Goal: Task Accomplishment & Management: Manage account settings

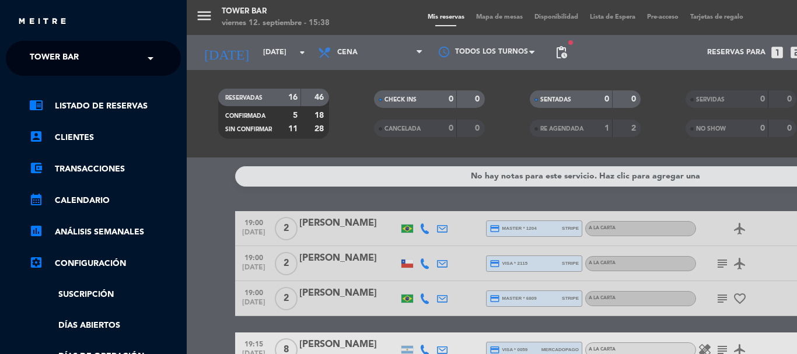
scroll to position [422, 0]
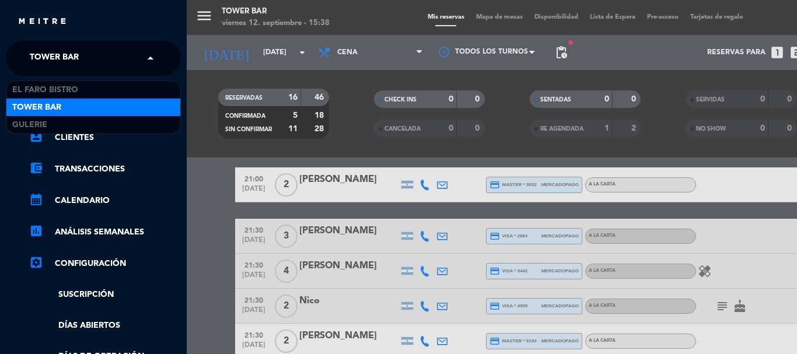
click at [80, 65] on div "× Tower Bar" at bounding box center [60, 58] width 71 height 24
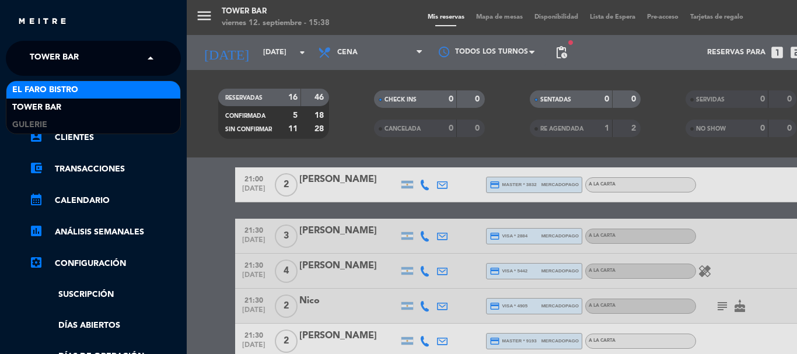
click at [76, 89] on span "El Faro Bistro" at bounding box center [45, 89] width 66 height 13
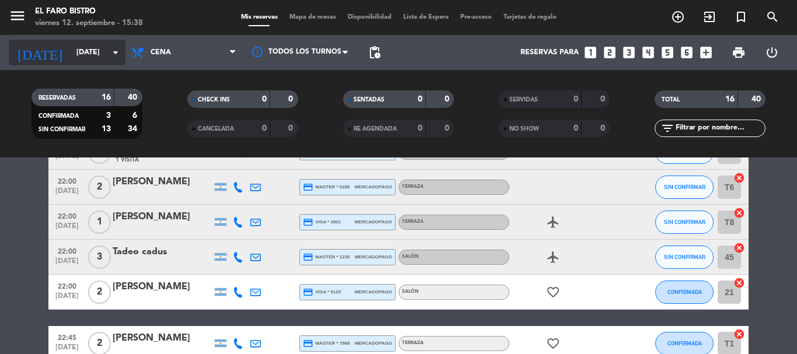
click at [119, 52] on icon "arrow_drop_down" at bounding box center [115, 52] width 14 height 14
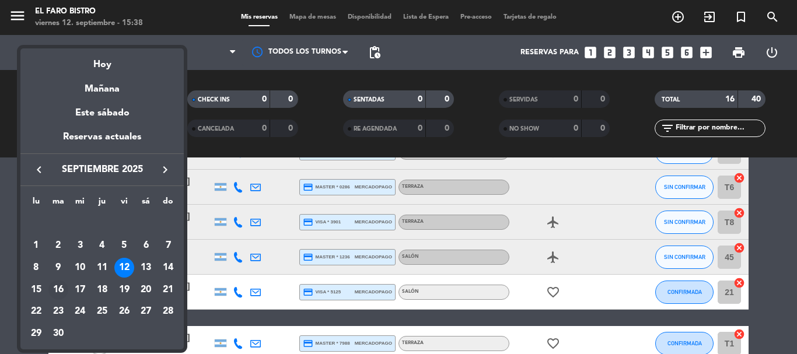
click at [63, 285] on div "16" at bounding box center [58, 290] width 20 height 20
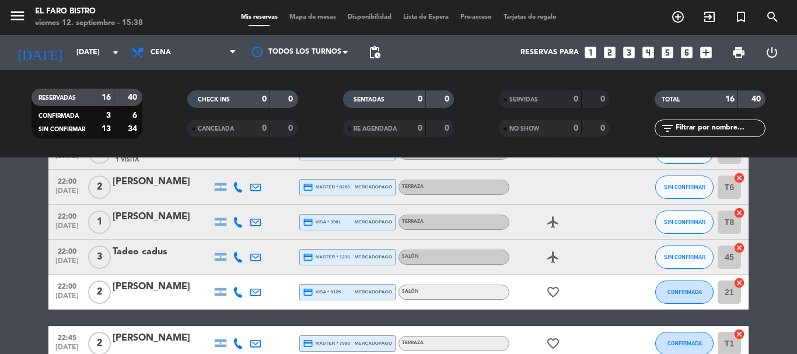
type input "[DATE]"
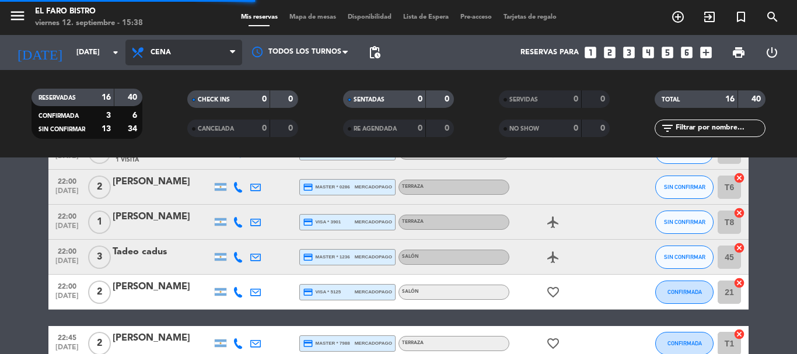
scroll to position [88, 0]
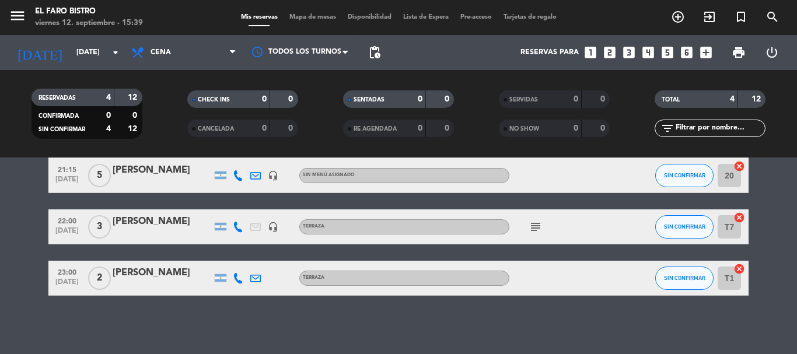
click at [611, 52] on icon "looks_two" at bounding box center [609, 52] width 15 height 15
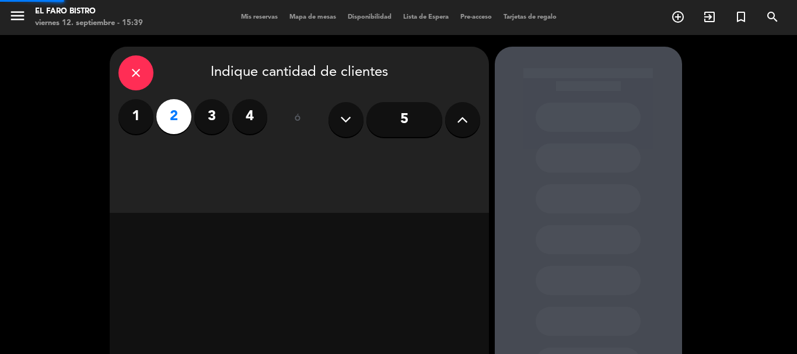
click at [612, 53] on div at bounding box center [588, 244] width 187 height 394
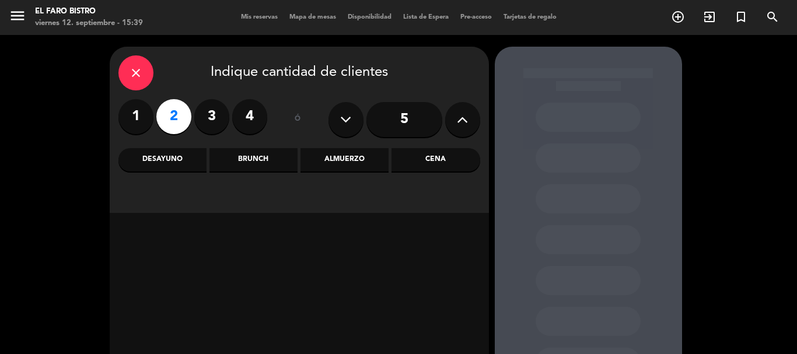
click at [451, 162] on div "Cena" at bounding box center [435, 159] width 88 height 23
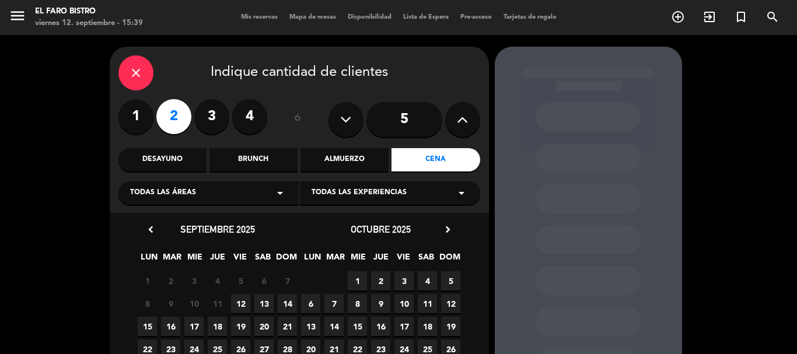
click at [166, 328] on span "16" at bounding box center [170, 326] width 19 height 19
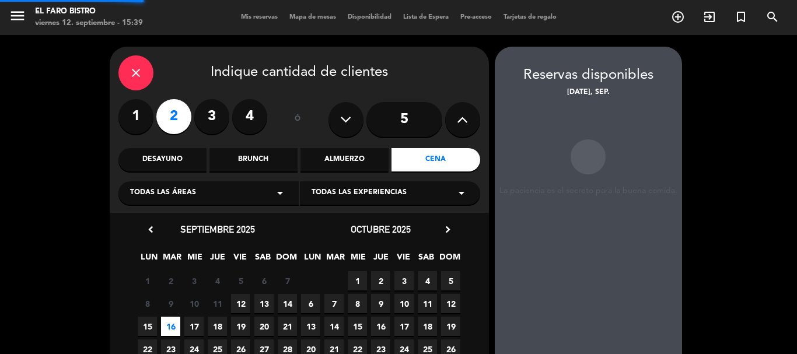
scroll to position [47, 0]
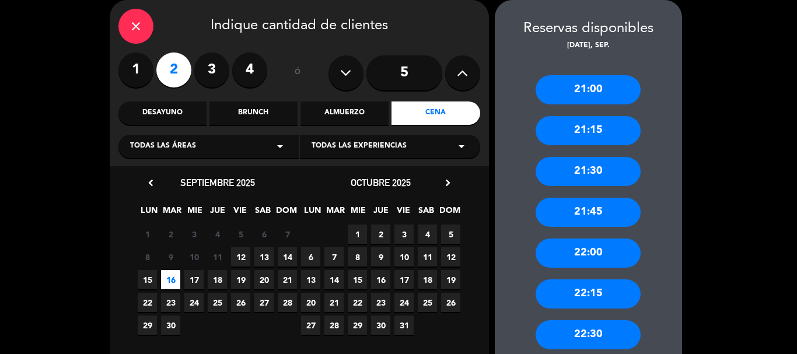
click at [570, 94] on div "21:00" at bounding box center [587, 89] width 105 height 29
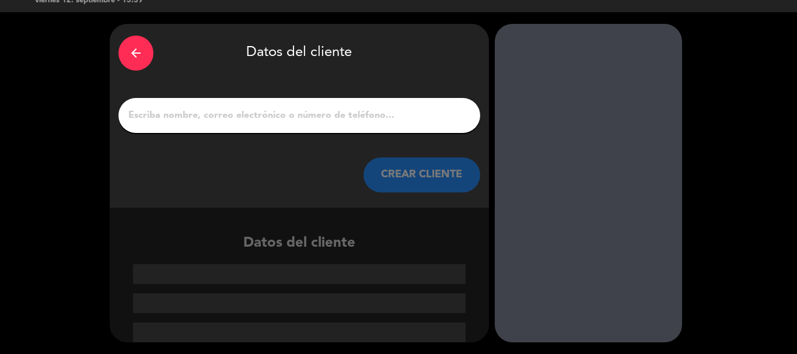
click at [218, 112] on input "1" at bounding box center [299, 115] width 344 height 16
paste input "[PERSON_NAME]"
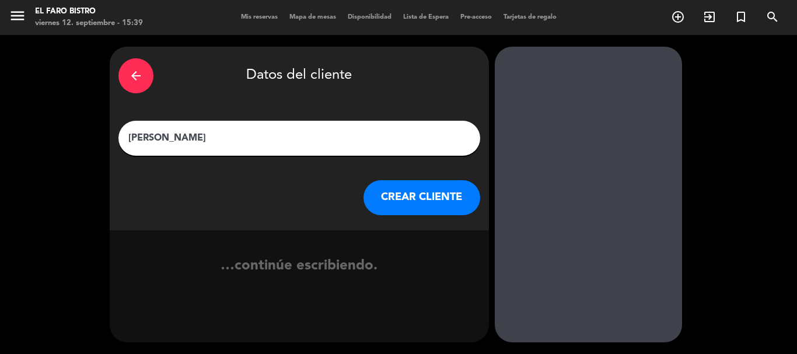
scroll to position [0, 0]
type input "[PERSON_NAME]"
click at [404, 198] on button "CREAR CLIENTE" at bounding box center [421, 197] width 117 height 35
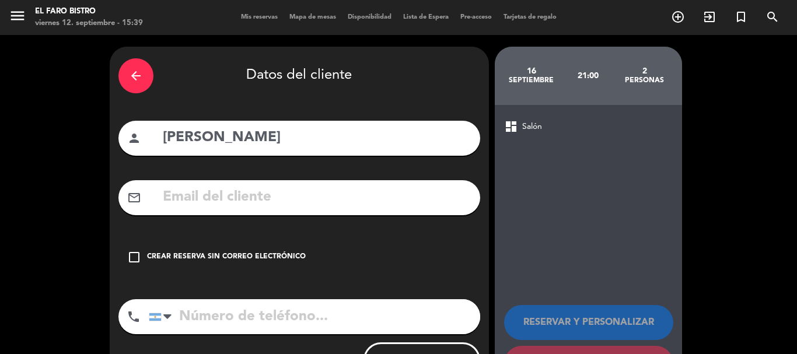
click at [136, 261] on icon "check_box_outline_blank" at bounding box center [134, 257] width 14 height 14
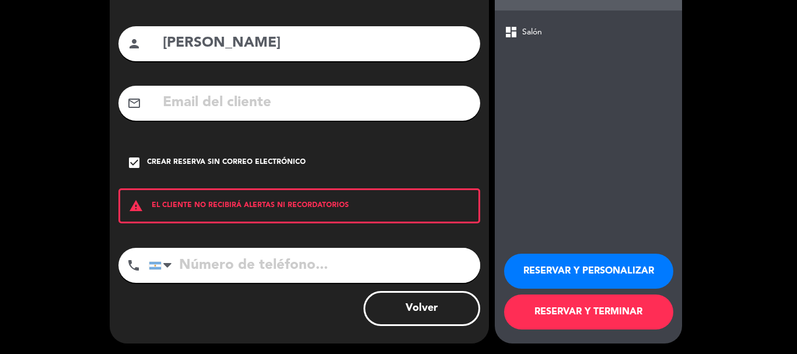
scroll to position [96, 0]
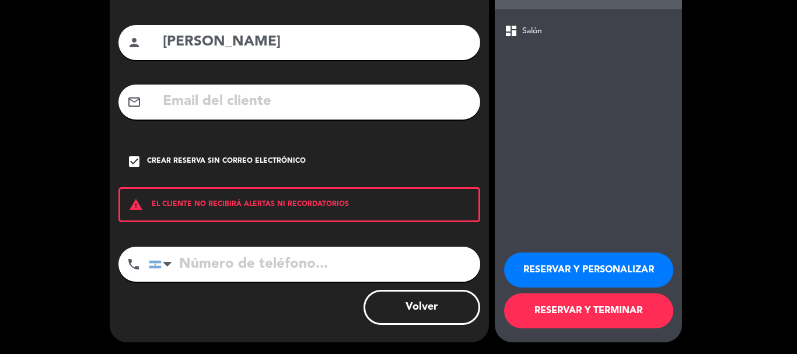
click at [575, 266] on button "RESERVAR Y PERSONALIZAR" at bounding box center [588, 270] width 169 height 35
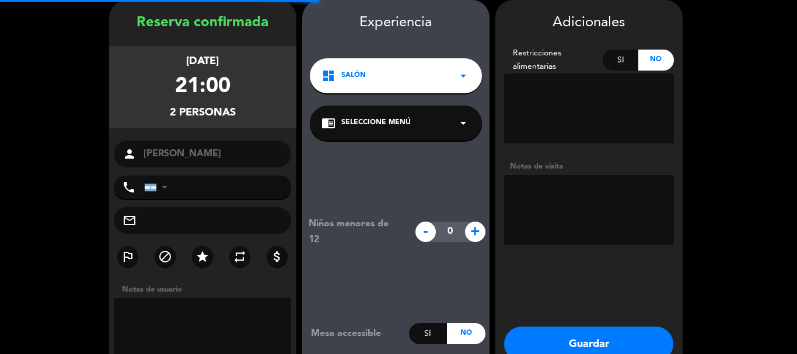
scroll to position [0, 0]
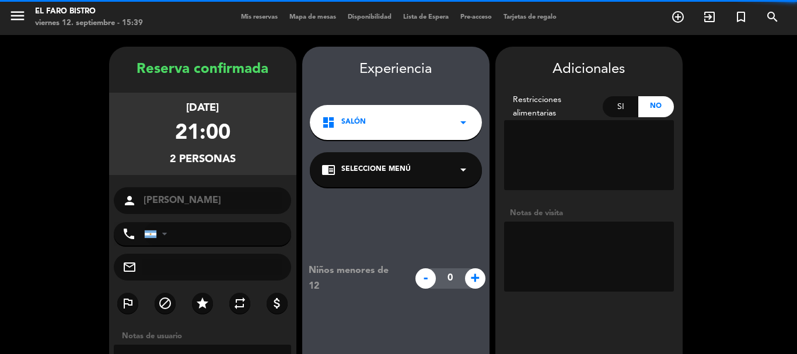
click at [572, 244] on textarea at bounding box center [589, 257] width 170 height 70
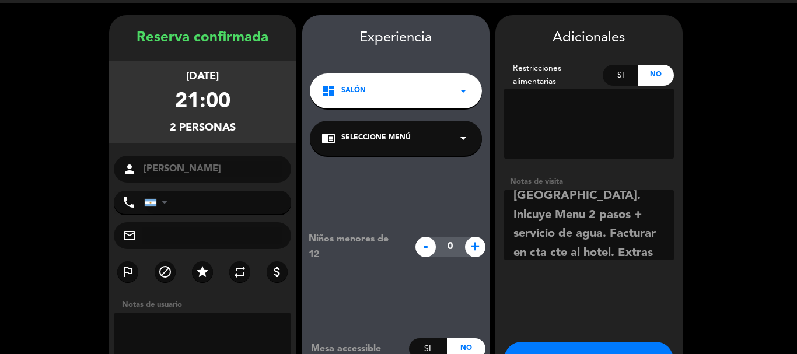
scroll to position [113, 0]
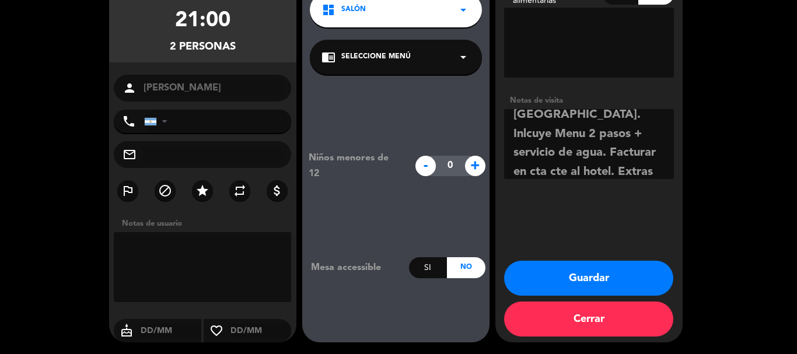
type textarea "[GEOGRAPHIC_DATA]. Inlcuye Menu 2 pasos + servicio de agua. Facturar en cta cte…"
click at [576, 272] on button "Guardar" at bounding box center [588, 278] width 169 height 35
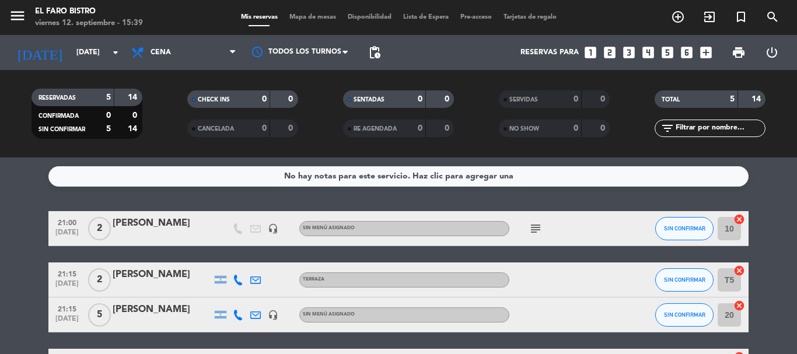
click at [534, 228] on icon "subject" at bounding box center [535, 229] width 14 height 14
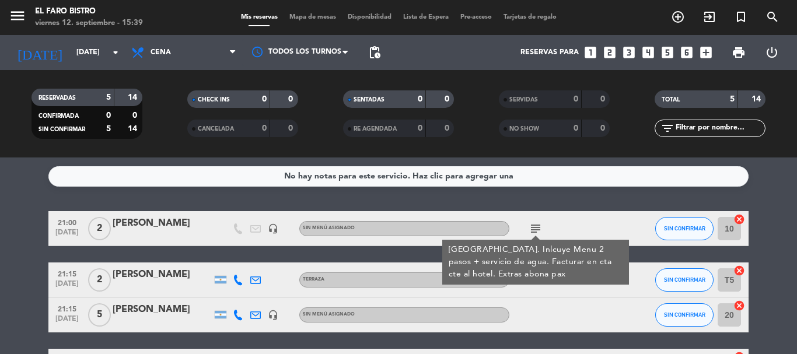
click at [163, 221] on div "[PERSON_NAME]" at bounding box center [162, 223] width 99 height 15
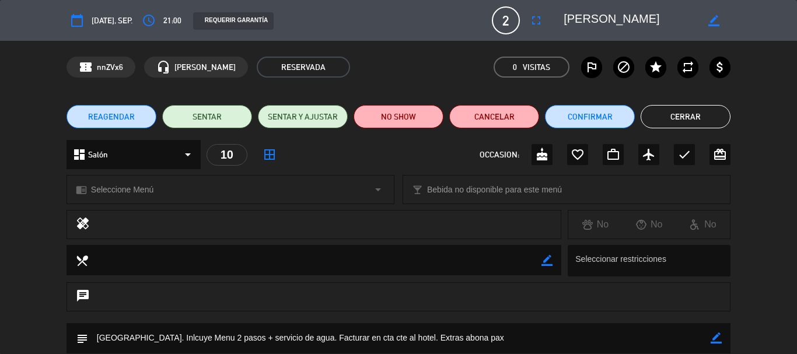
click at [711, 337] on icon "border_color" at bounding box center [715, 337] width 11 height 11
click at [146, 338] on textarea at bounding box center [399, 338] width 622 height 30
type textarea "[GEOGRAPHIC_DATA]. Incluye Menu 2 pasos + servicio de agua. Facturar en cta cte…"
click at [717, 345] on div at bounding box center [715, 338] width 11 height 30
click at [715, 335] on icon at bounding box center [715, 337] width 11 height 11
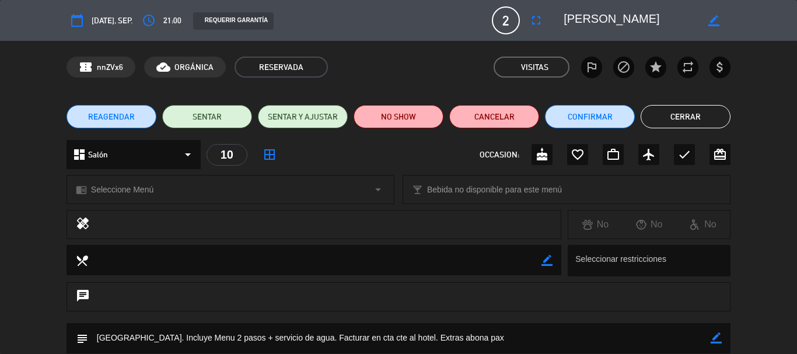
click at [696, 111] on button "Cerrar" at bounding box center [685, 116] width 90 height 23
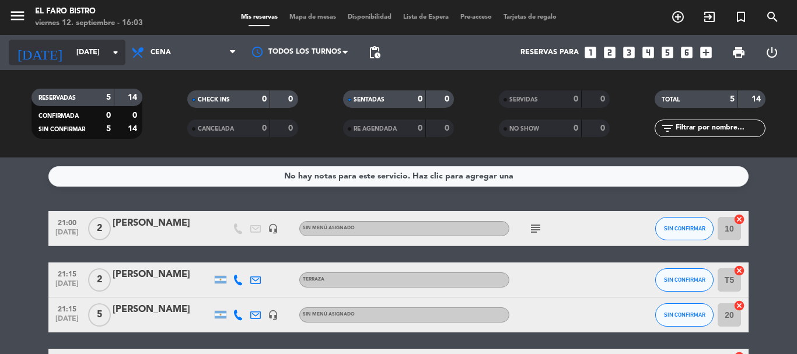
click at [71, 44] on input "[DATE]" at bounding box center [120, 53] width 99 height 20
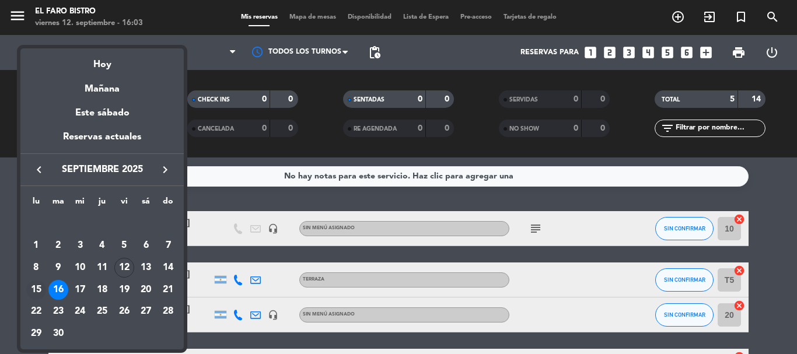
click at [37, 289] on div "15" at bounding box center [36, 290] width 20 height 20
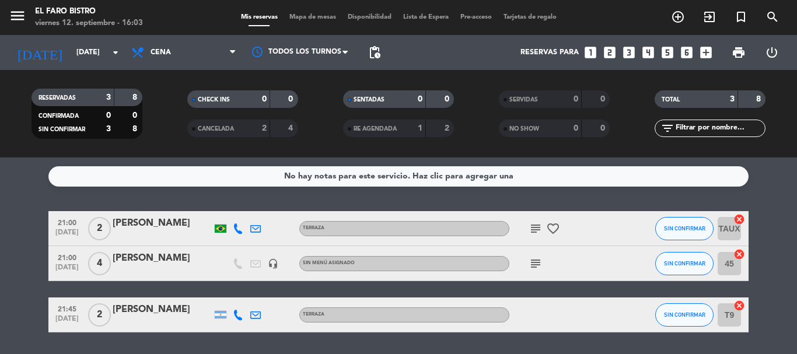
click at [536, 264] on icon "subject" at bounding box center [535, 264] width 14 height 14
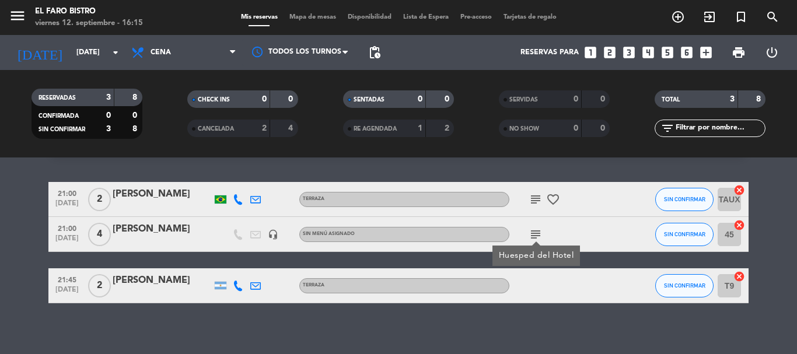
scroll to position [37, 0]
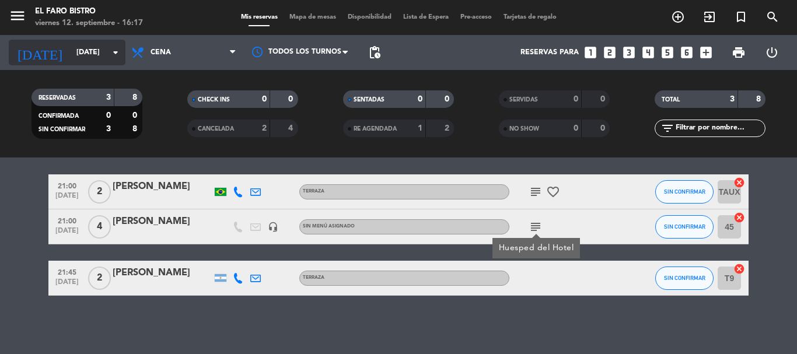
click at [96, 54] on input "[DATE]" at bounding box center [120, 53] width 99 height 20
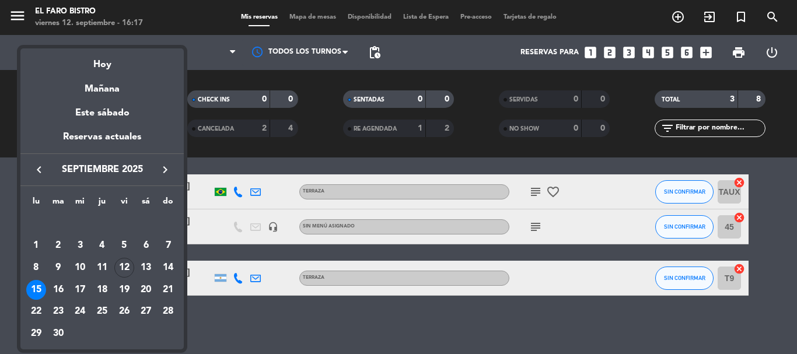
click at [141, 265] on div "13" at bounding box center [146, 268] width 20 height 20
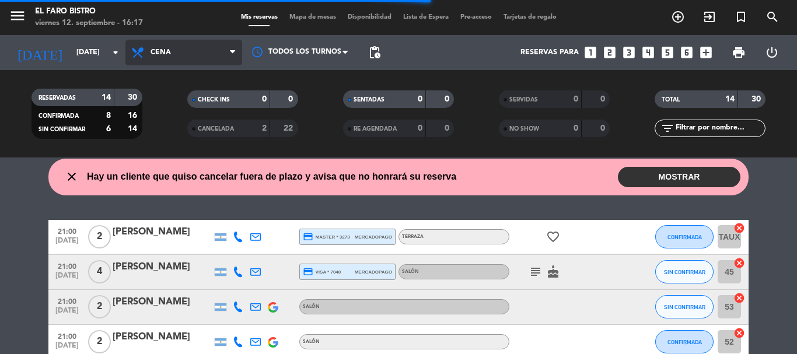
scroll to position [82, 0]
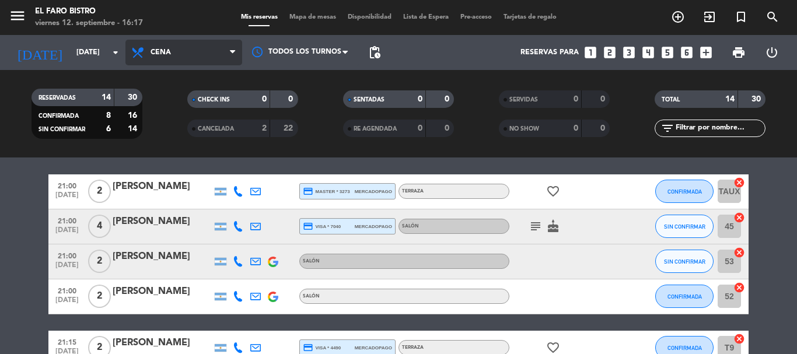
click at [155, 58] on span "Cena" at bounding box center [183, 53] width 117 height 26
click at [163, 153] on div "menu El Faro Bistro viernes 12. septiembre - 16:17 Mis reservas Mapa de mesas D…" at bounding box center [398, 78] width 797 height 157
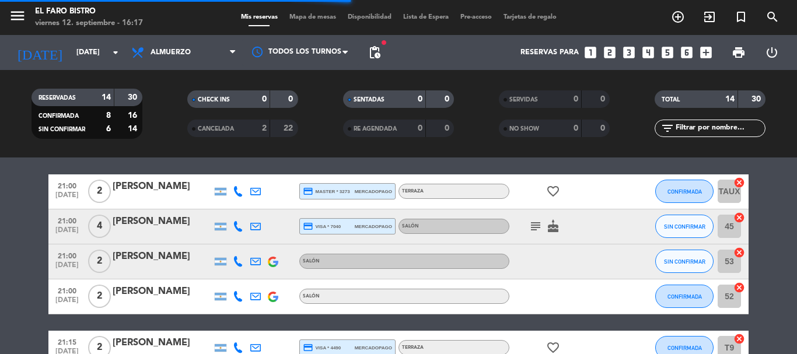
scroll to position [37, 0]
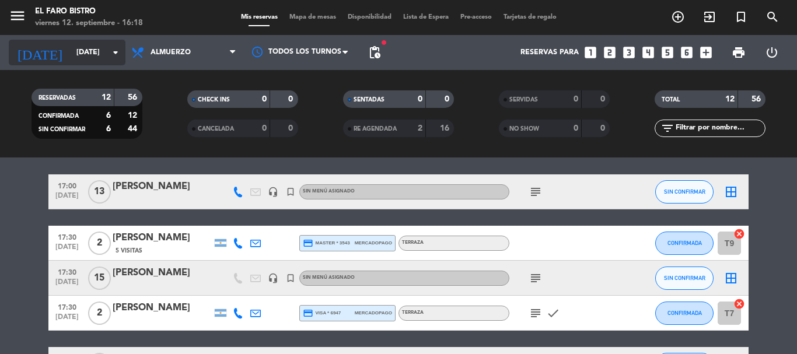
click at [82, 59] on input "[DATE]" at bounding box center [120, 53] width 99 height 20
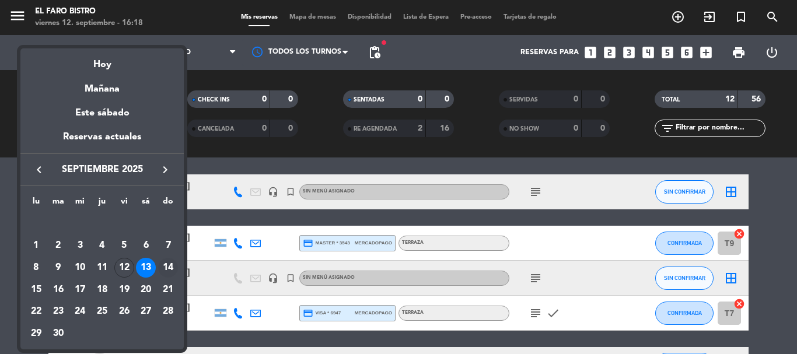
click at [171, 264] on div "14" at bounding box center [168, 268] width 20 height 20
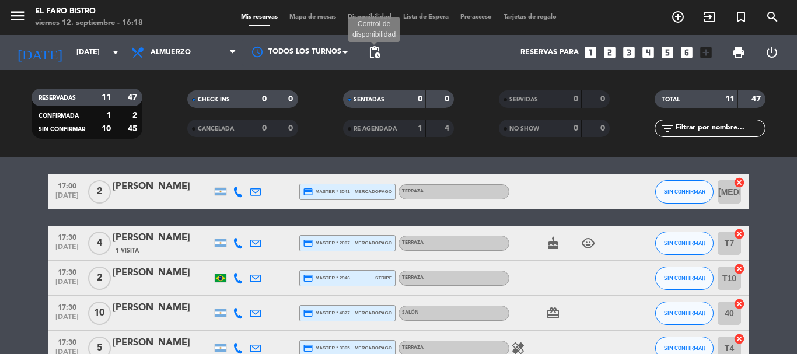
click at [379, 50] on span "pending_actions" at bounding box center [374, 52] width 14 height 14
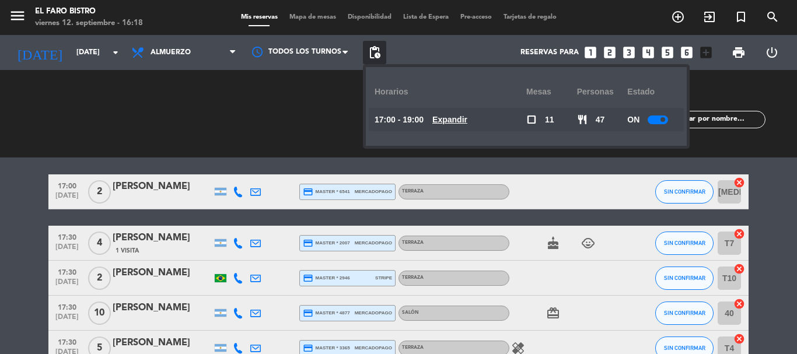
click at [380, 50] on span "pending_actions" at bounding box center [374, 52] width 14 height 14
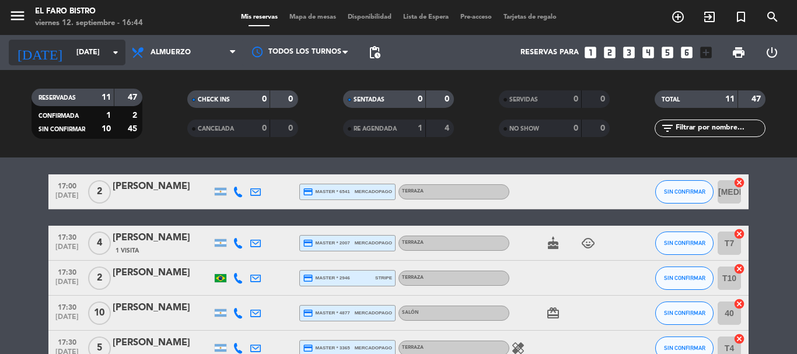
click at [115, 51] on icon "arrow_drop_down" at bounding box center [115, 52] width 14 height 14
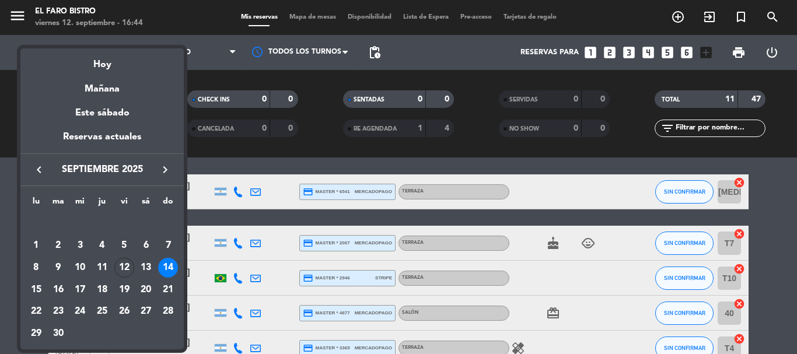
click at [167, 170] on icon "keyboard_arrow_right" at bounding box center [165, 170] width 14 height 14
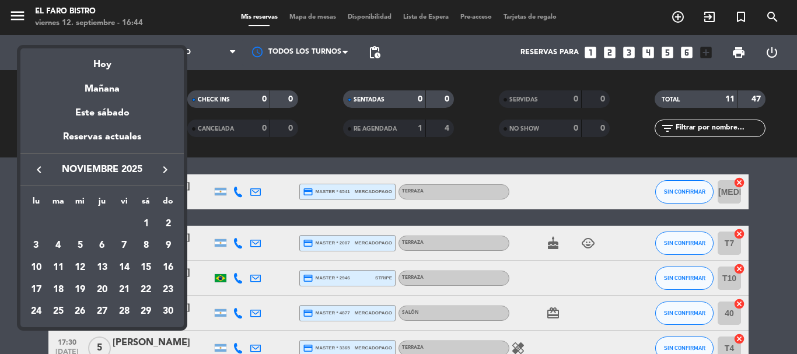
click at [166, 170] on icon "keyboard_arrow_right" at bounding box center [165, 170] width 14 height 14
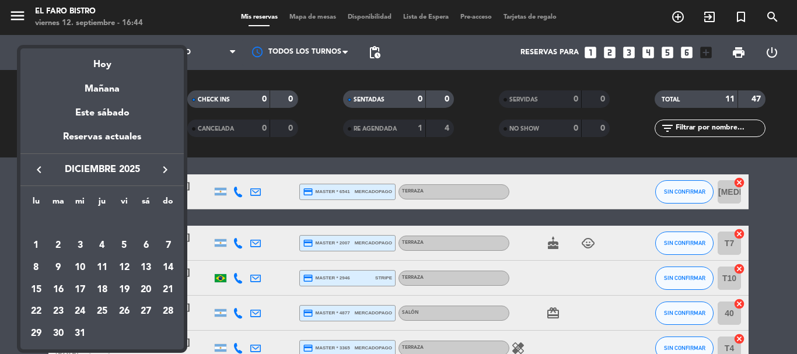
click at [36, 170] on icon "keyboard_arrow_left" at bounding box center [39, 170] width 14 height 14
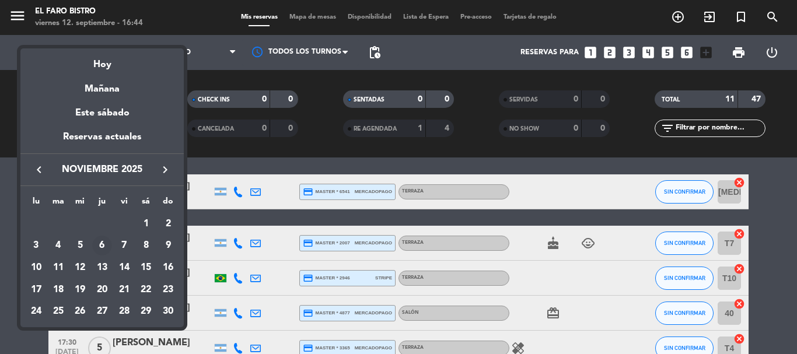
click at [104, 243] on div "6" at bounding box center [102, 246] width 20 height 20
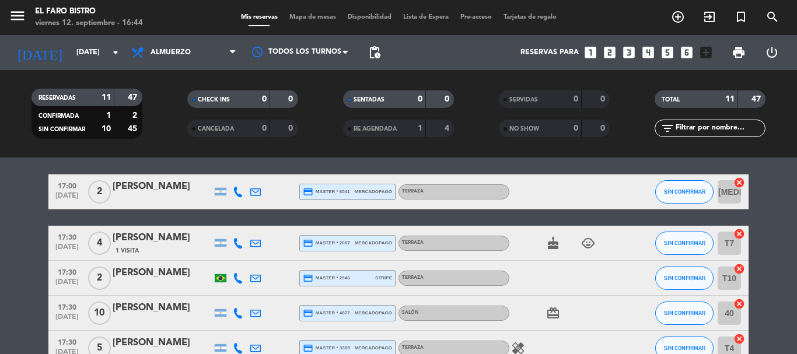
type input "[DEMOGRAPHIC_DATA][DATE]"
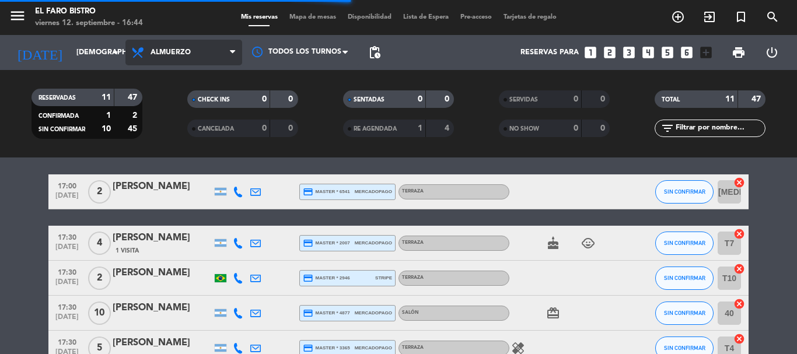
scroll to position [0, 0]
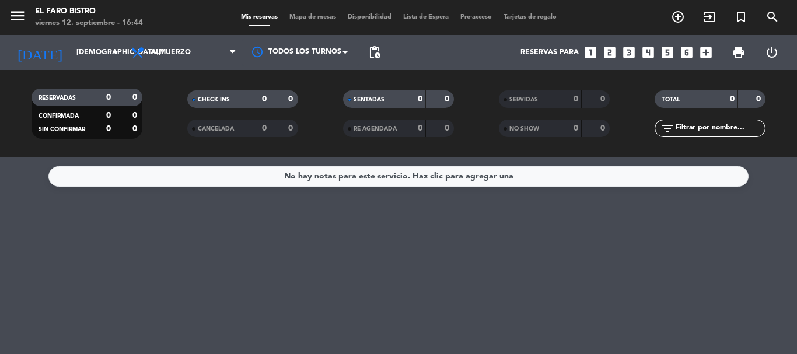
click at [196, 57] on span "Almuerzo" at bounding box center [183, 53] width 117 height 26
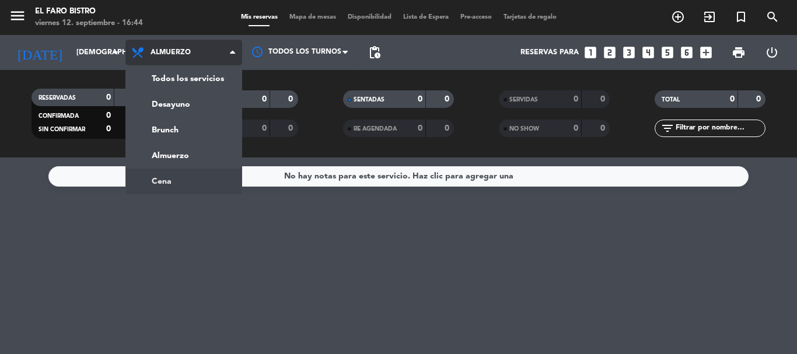
click at [163, 180] on ng-component "menu El Faro Bistro viernes 12. septiembre - 16:44 Mis reservas Mapa de mesas D…" at bounding box center [398, 177] width 797 height 354
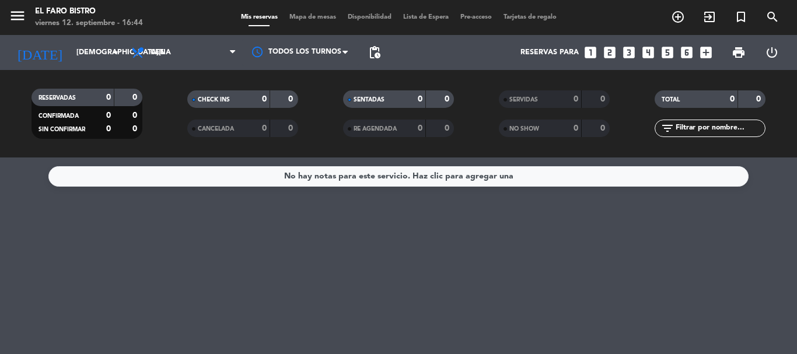
click at [608, 55] on icon "looks_two" at bounding box center [609, 52] width 15 height 15
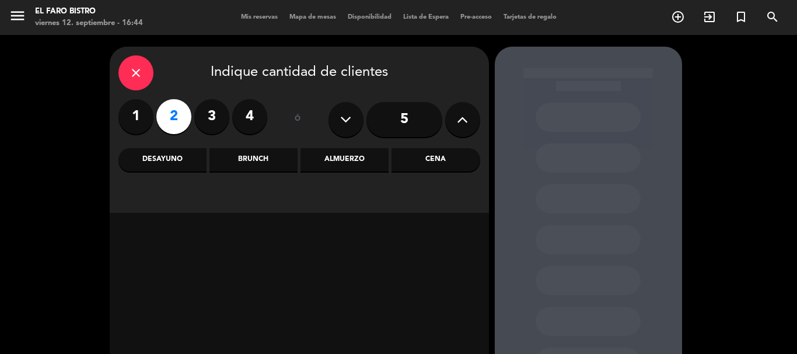
click at [416, 153] on div "Cena" at bounding box center [435, 159] width 88 height 23
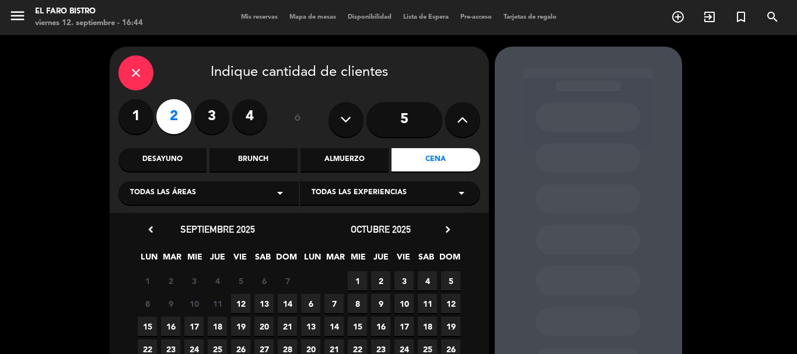
click at [448, 232] on icon "chevron_right" at bounding box center [447, 229] width 12 height 12
drag, startPoint x: 448, startPoint y: 232, endPoint x: 439, endPoint y: 198, distance: 34.5
click at [449, 232] on icon "chevron_right" at bounding box center [447, 229] width 12 height 12
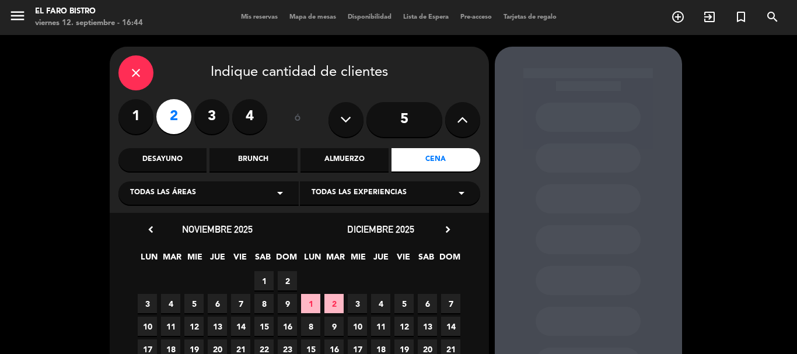
click at [212, 305] on span "6" at bounding box center [217, 303] width 19 height 19
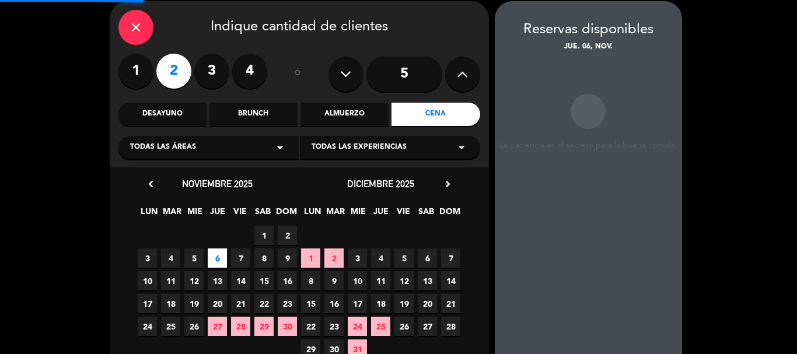
scroll to position [47, 0]
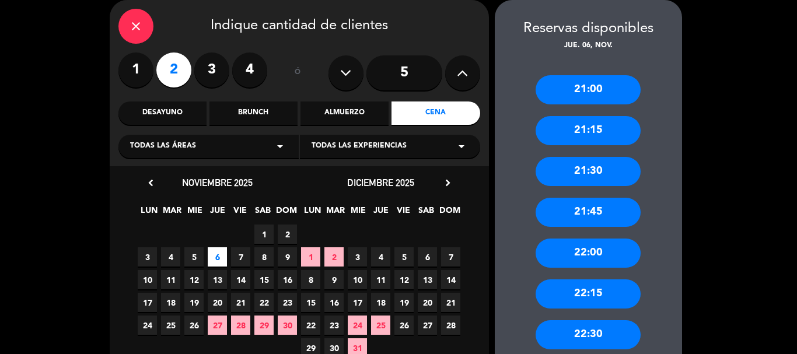
click at [592, 92] on div "21:00" at bounding box center [587, 89] width 105 height 29
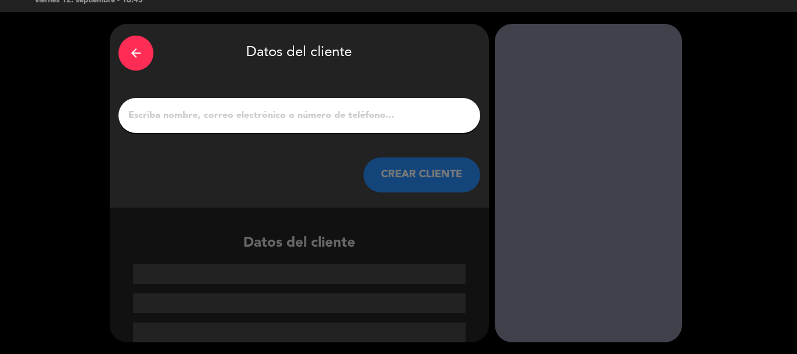
drag, startPoint x: 201, startPoint y: 128, endPoint x: 198, endPoint y: 118, distance: 10.9
click at [198, 125] on div at bounding box center [299, 115] width 362 height 35
click at [208, 110] on input "1" at bounding box center [299, 115] width 344 height 16
click at [256, 109] on input "1" at bounding box center [299, 115] width 344 height 16
paste input "[PERSON_NAME]"
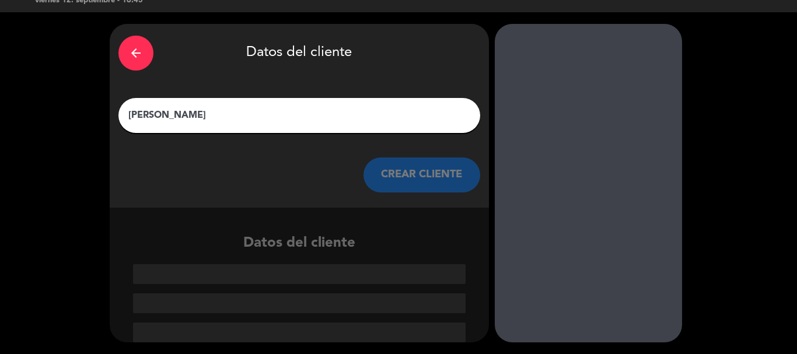
scroll to position [0, 0]
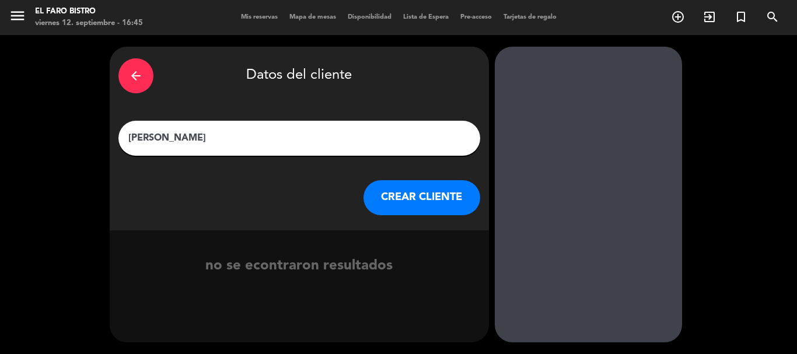
type input "[PERSON_NAME]"
click at [402, 198] on button "CREAR CLIENTE" at bounding box center [421, 197] width 117 height 35
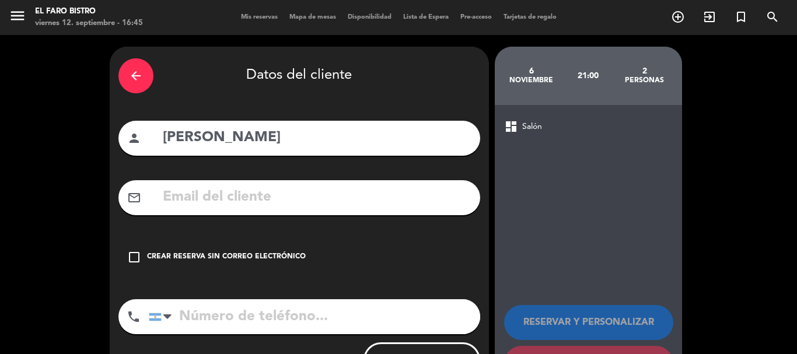
click at [135, 253] on icon "check_box_outline_blank" at bounding box center [134, 257] width 14 height 14
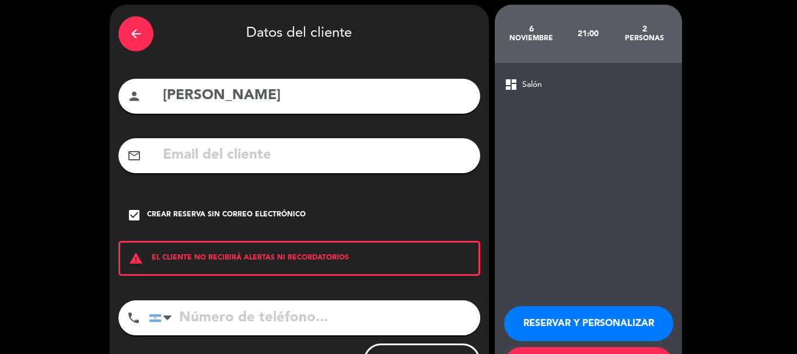
scroll to position [96, 0]
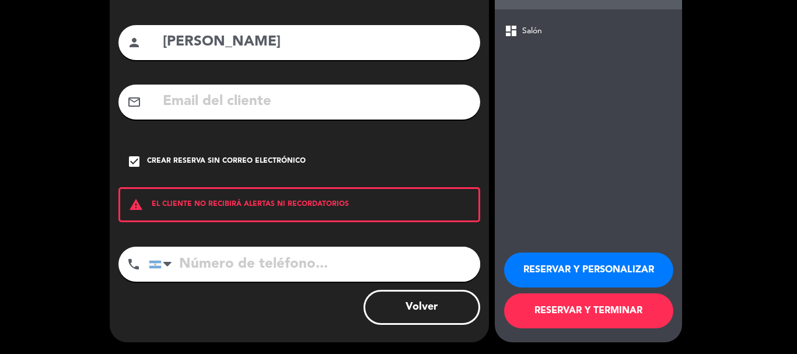
click at [587, 268] on button "RESERVAR Y PERSONALIZAR" at bounding box center [588, 270] width 169 height 35
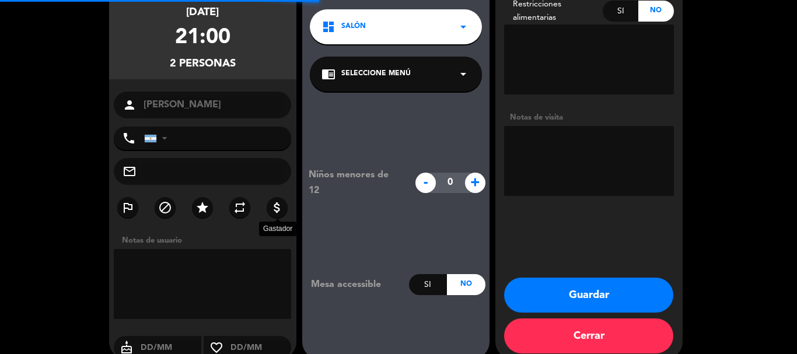
scroll to position [47, 0]
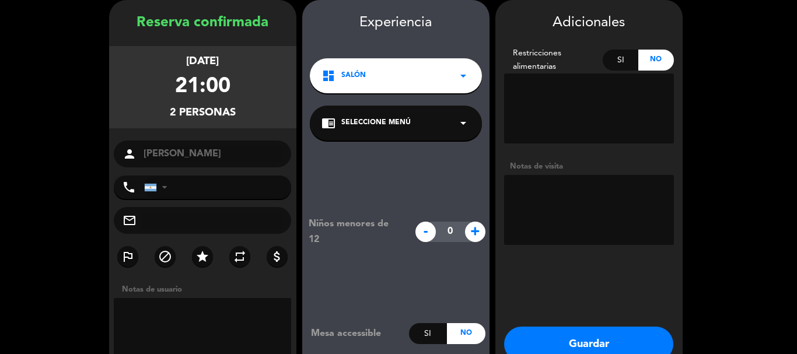
click at [584, 195] on textarea at bounding box center [589, 210] width 170 height 70
type textarea "p"
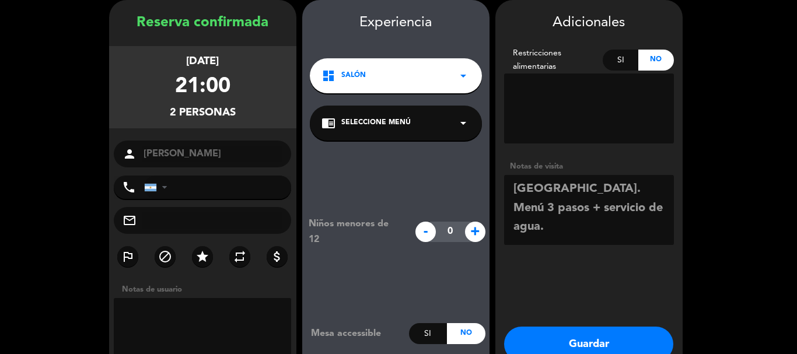
click at [612, 207] on textarea at bounding box center [589, 210] width 170 height 70
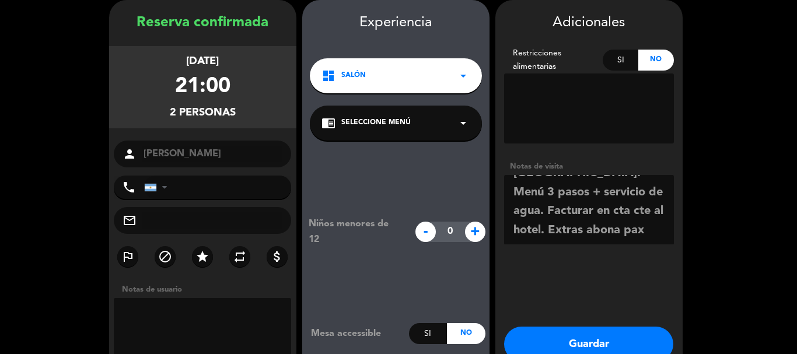
scroll to position [0, 0]
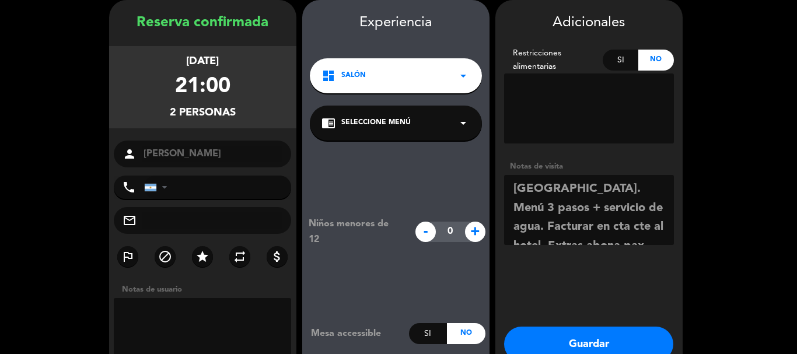
drag, startPoint x: 598, startPoint y: 243, endPoint x: 507, endPoint y: 162, distance: 121.9
click at [507, 162] on div "Notas de visita" at bounding box center [589, 204] width 170 height 89
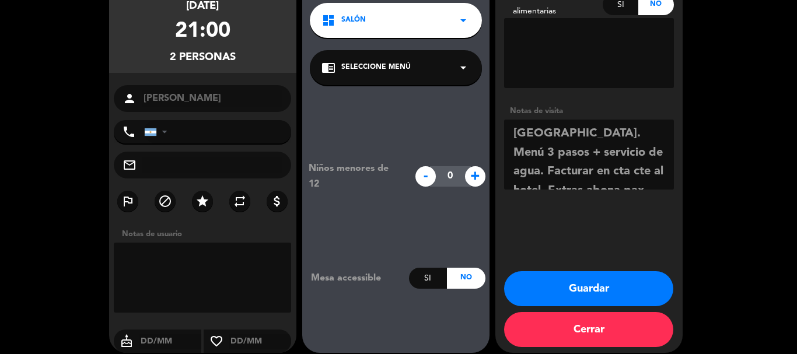
scroll to position [113, 0]
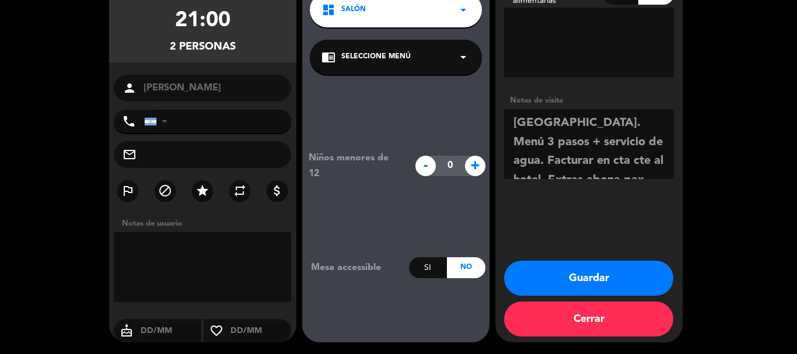
type textarea "[GEOGRAPHIC_DATA]. Menú 3 pasos + servicio de agua. Facturar en cta cte al hote…"
click at [580, 272] on button "Guardar" at bounding box center [588, 278] width 169 height 35
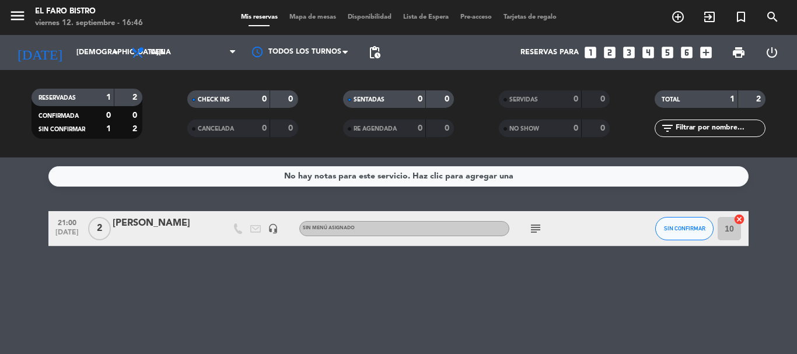
click at [610, 51] on icon "looks_two" at bounding box center [609, 52] width 15 height 15
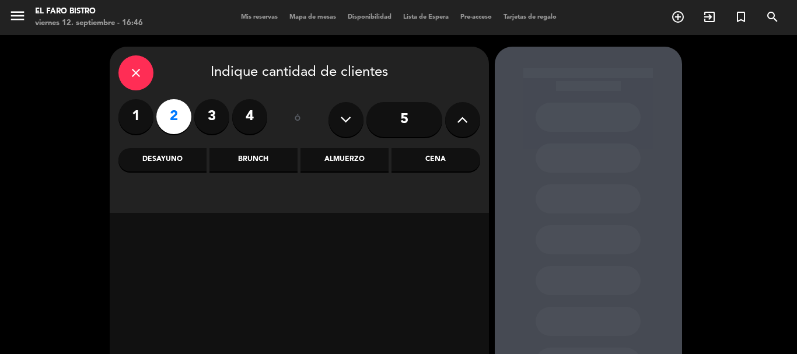
click at [455, 158] on div "Cena" at bounding box center [435, 159] width 88 height 23
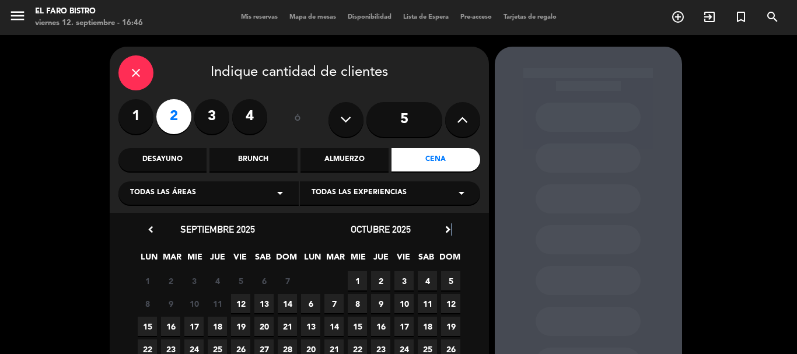
click at [451, 230] on icon "chevron_right" at bounding box center [447, 229] width 12 height 12
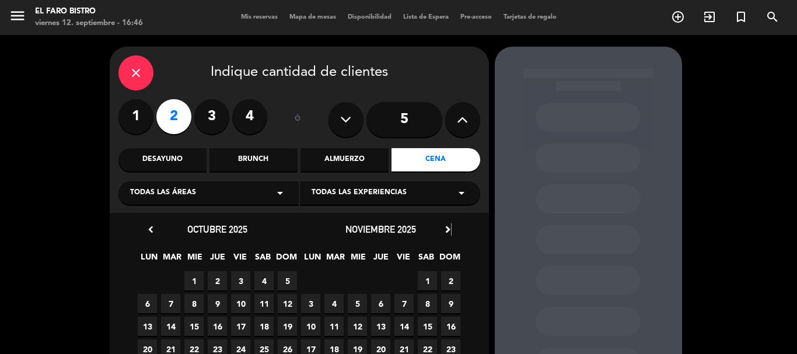
click at [404, 303] on span "7" at bounding box center [403, 303] width 19 height 19
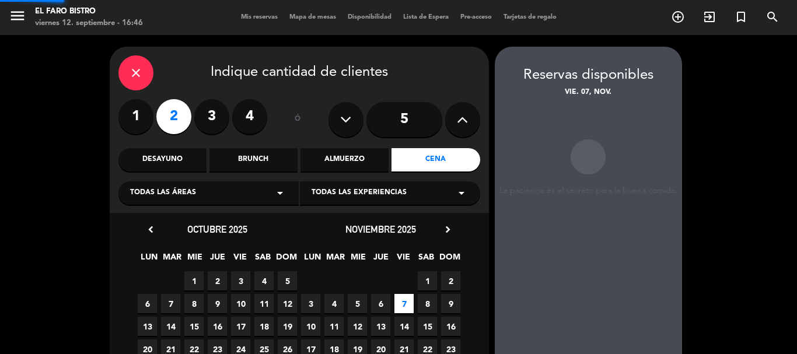
scroll to position [47, 0]
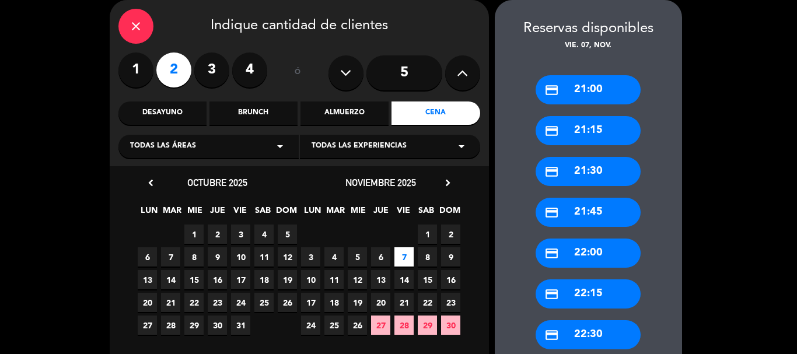
click at [611, 89] on div "credit_card 21:00" at bounding box center [587, 89] width 105 height 29
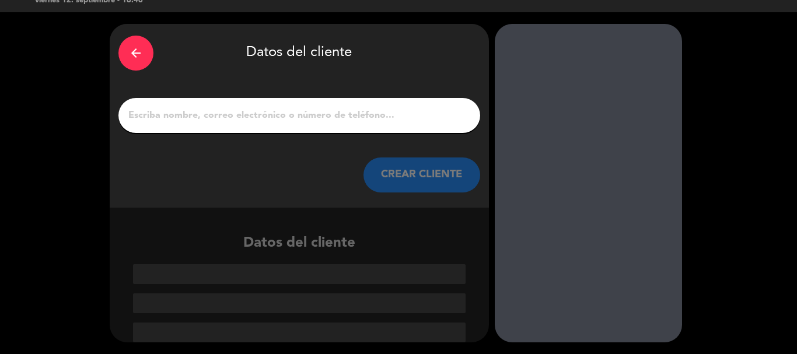
scroll to position [23, 0]
click at [233, 111] on input "1" at bounding box center [299, 115] width 344 height 16
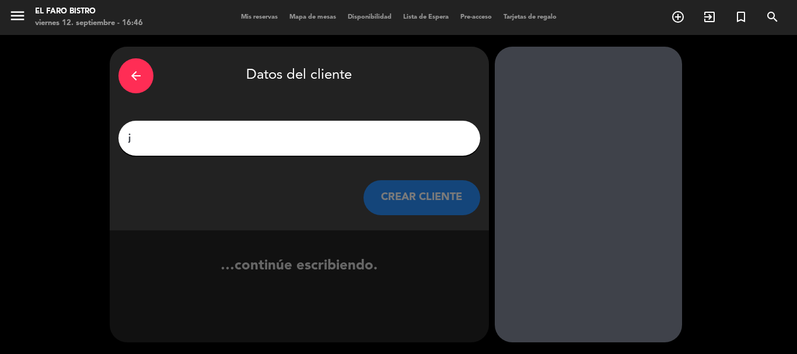
scroll to position [0, 0]
type input "j"
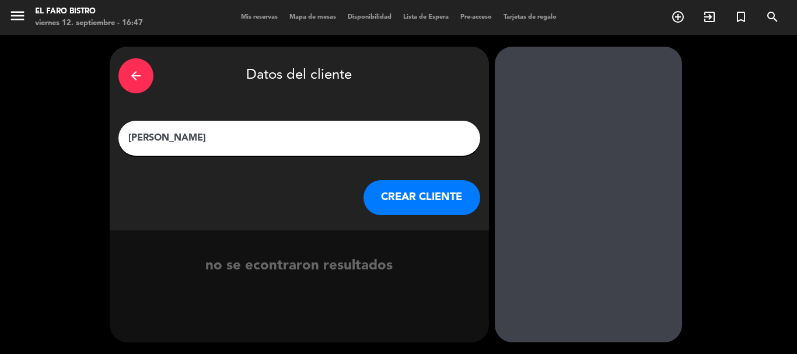
type input "[PERSON_NAME]"
click at [447, 195] on button "CREAR CLIENTE" at bounding box center [421, 197] width 117 height 35
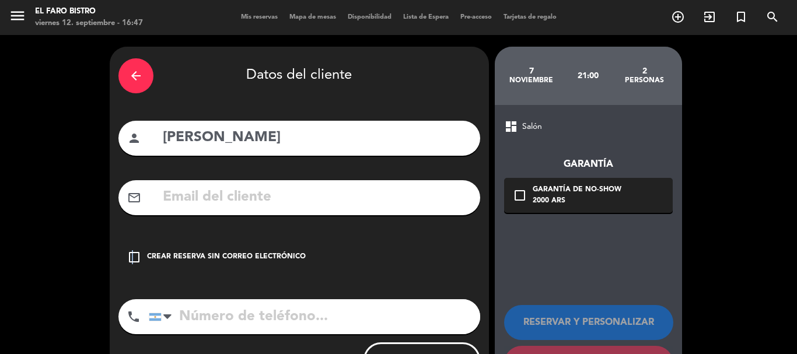
click at [132, 258] on icon "check_box_outline_blank" at bounding box center [134, 257] width 14 height 14
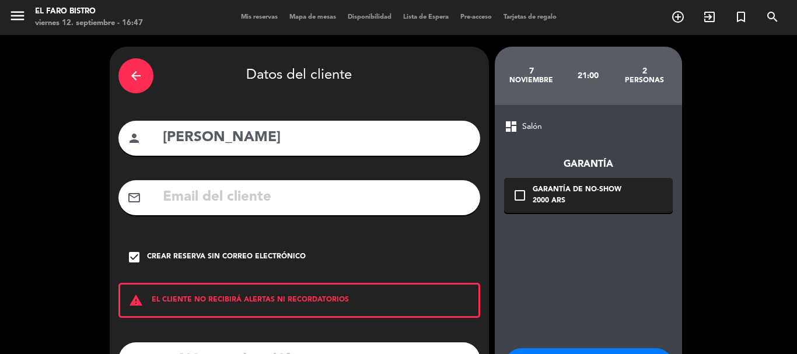
scroll to position [96, 0]
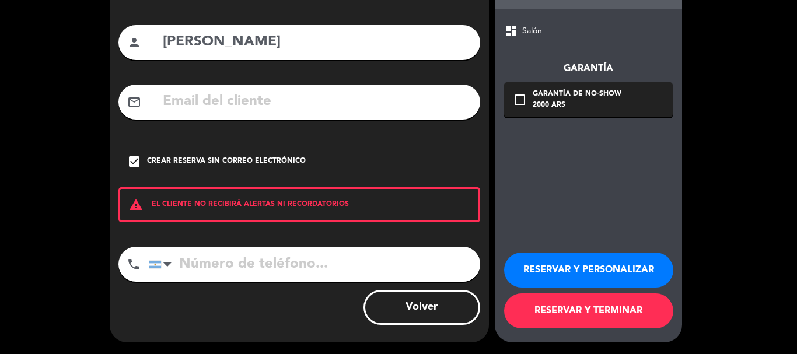
click at [566, 265] on button "RESERVAR Y PERSONALIZAR" at bounding box center [588, 270] width 169 height 35
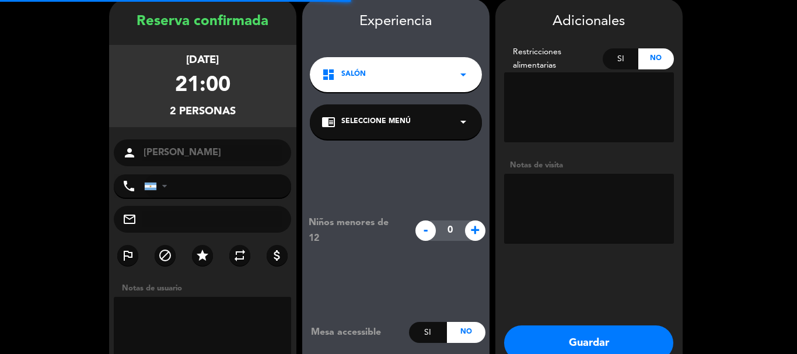
scroll to position [47, 0]
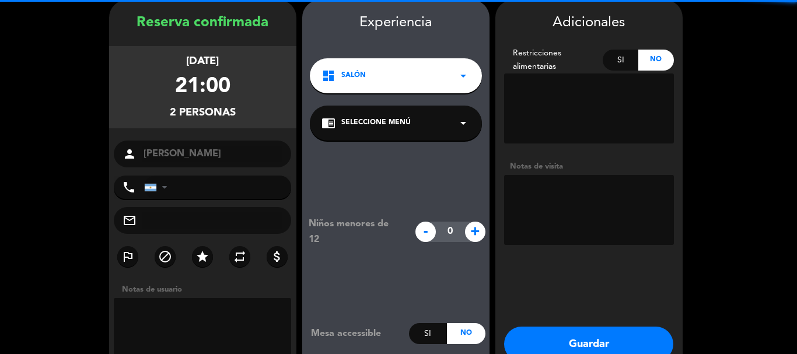
click at [565, 191] on textarea at bounding box center [589, 210] width 170 height 70
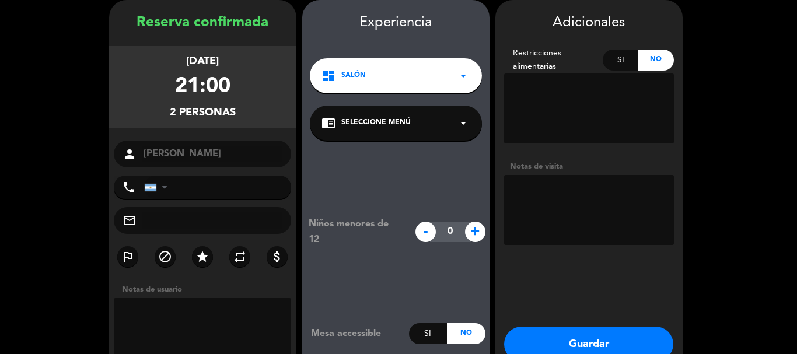
paste textarea "[GEOGRAPHIC_DATA]. Menú 3 pasos + servicio de agua. Facturar en cta cte al hote…"
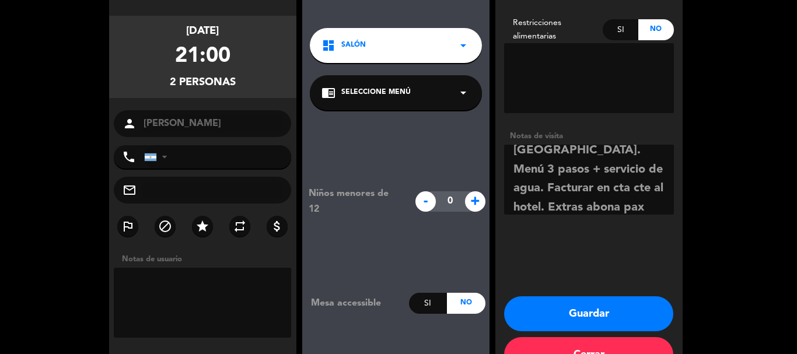
scroll to position [105, 0]
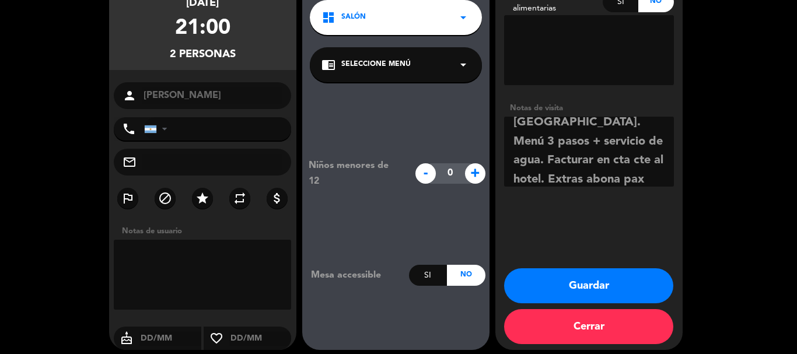
type textarea "[GEOGRAPHIC_DATA]. Menú 3 pasos + servicio de agua. Facturar en cta cte al hote…"
click at [607, 292] on button "Guardar" at bounding box center [588, 285] width 169 height 35
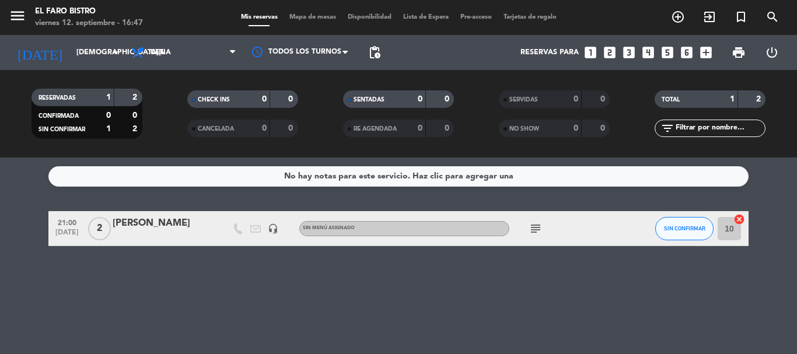
click at [609, 51] on icon "looks_two" at bounding box center [609, 52] width 15 height 15
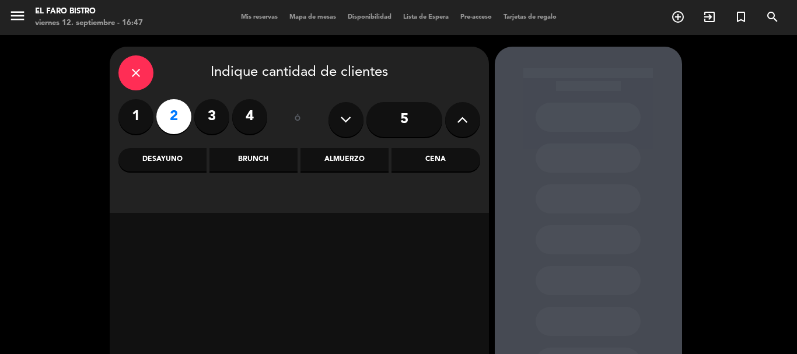
click at [441, 154] on div "Cena" at bounding box center [435, 159] width 88 height 23
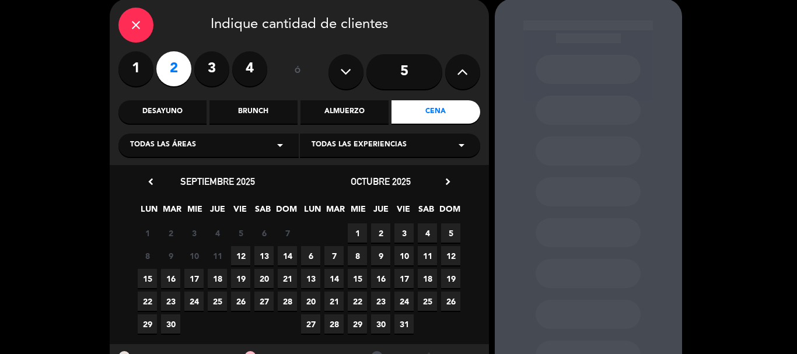
scroll to position [99, 0]
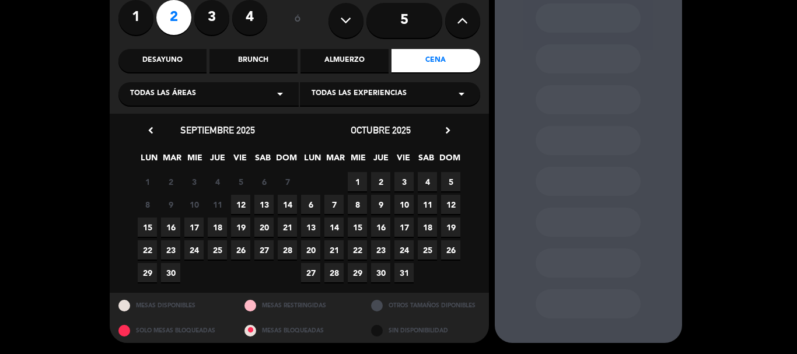
click at [450, 129] on icon "chevron_right" at bounding box center [447, 130] width 12 height 12
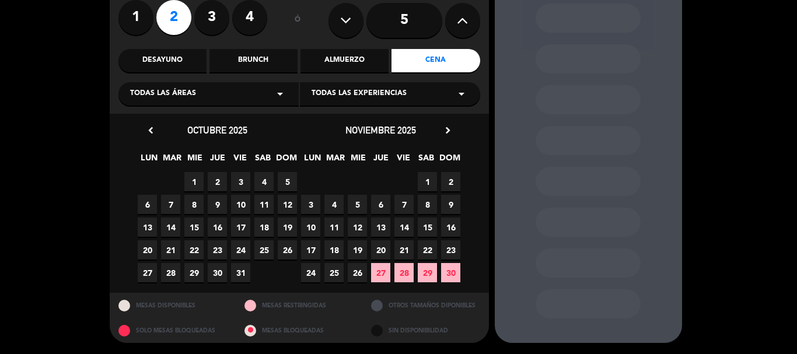
click at [425, 205] on span "8" at bounding box center [427, 204] width 19 height 19
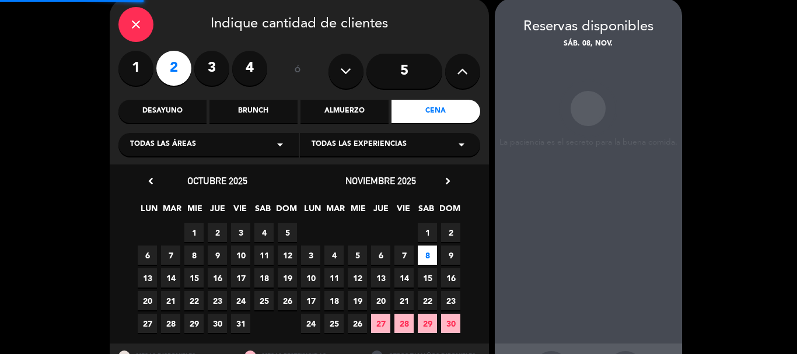
scroll to position [47, 0]
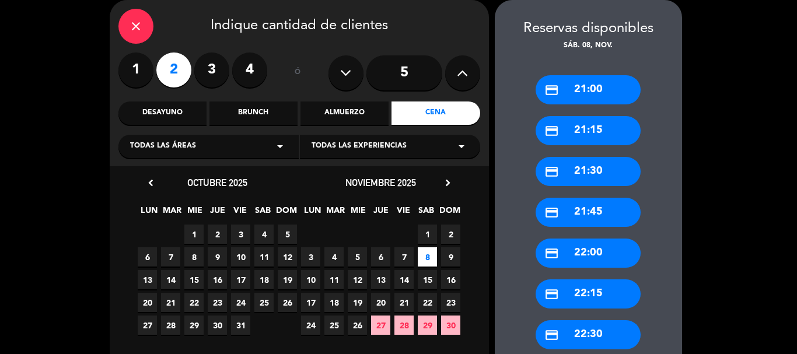
click at [569, 85] on div "credit_card 21:00" at bounding box center [587, 89] width 105 height 29
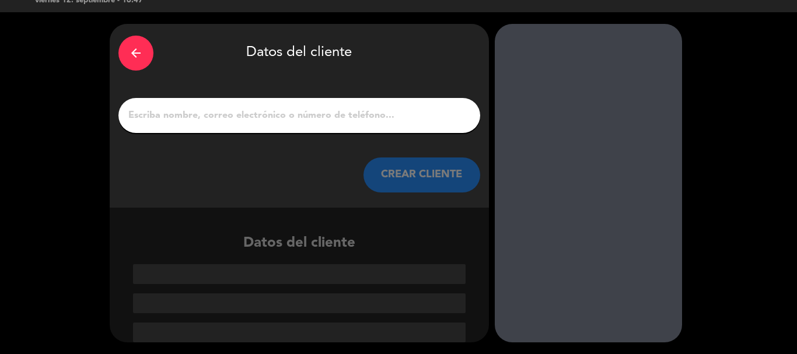
scroll to position [23, 0]
click at [259, 117] on input "1" at bounding box center [299, 115] width 344 height 16
type input "K"
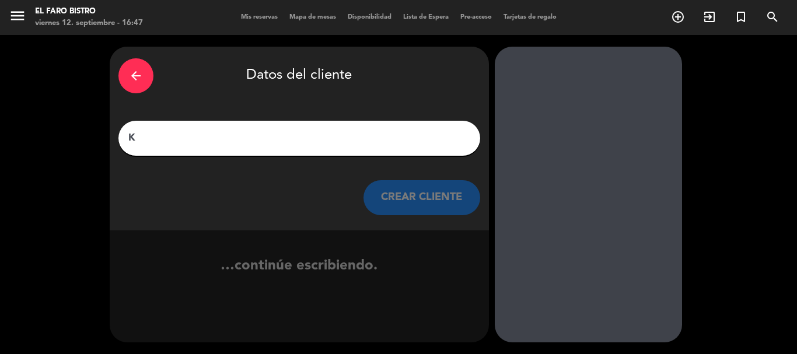
scroll to position [0, 0]
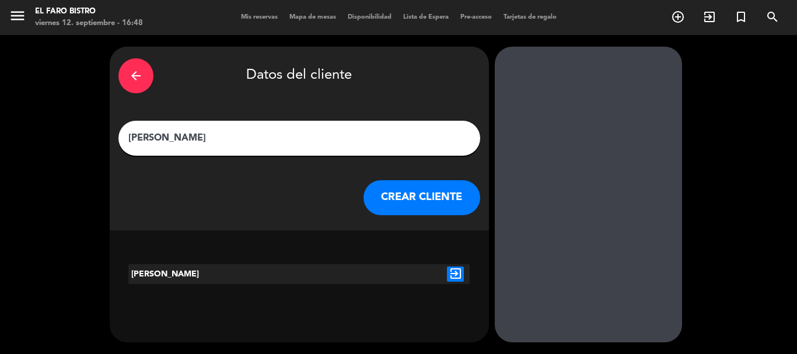
type input "[PERSON_NAME]"
click at [232, 276] on div "[PERSON_NAME]" at bounding box center [199, 274] width 142 height 20
click at [457, 272] on icon "exit_to_app" at bounding box center [455, 274] width 17 height 15
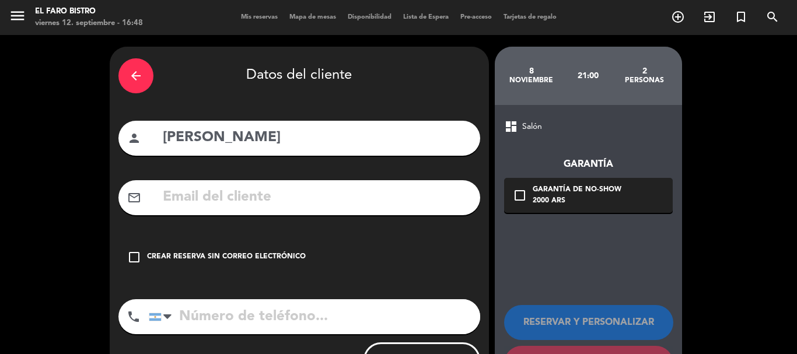
click at [136, 257] on icon "check_box_outline_blank" at bounding box center [134, 257] width 14 height 14
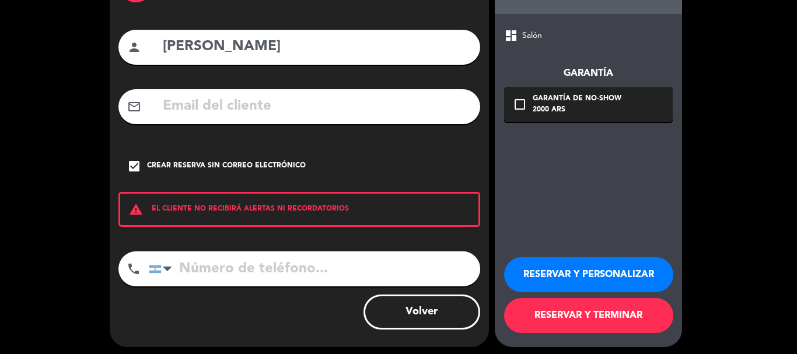
scroll to position [96, 0]
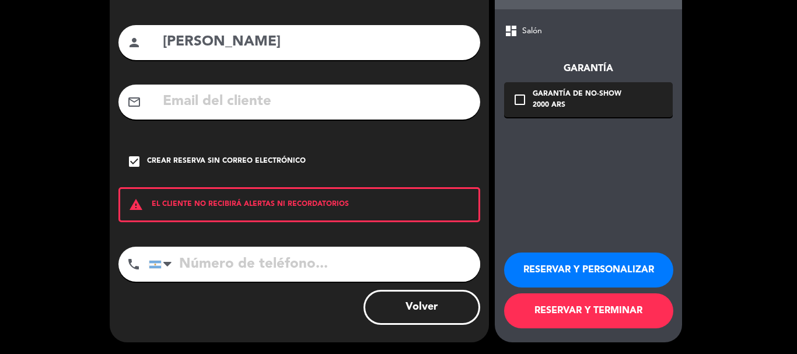
click at [558, 271] on button "RESERVAR Y PERSONALIZAR" at bounding box center [588, 270] width 169 height 35
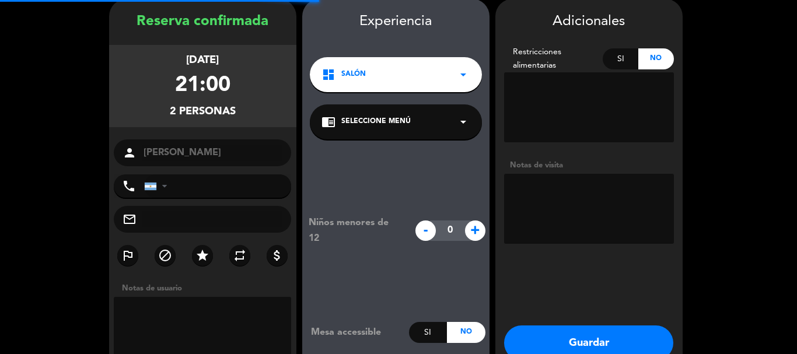
scroll to position [47, 0]
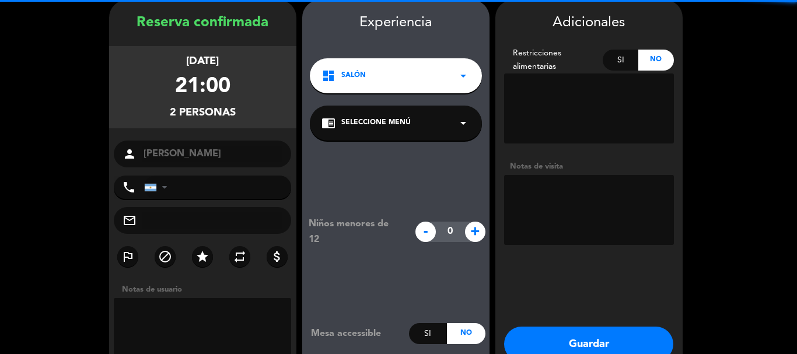
click at [547, 190] on textarea at bounding box center [589, 210] width 170 height 70
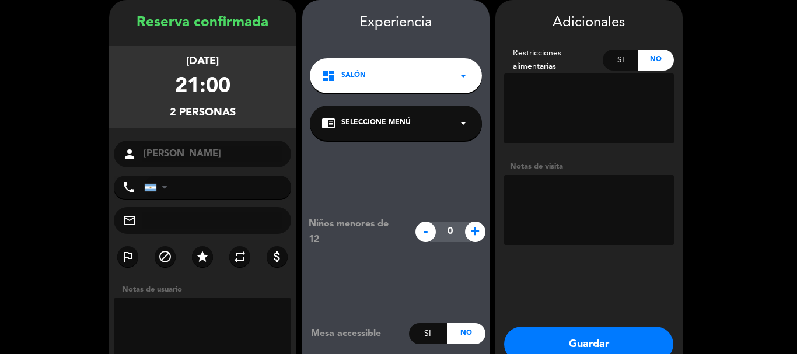
paste textarea "[GEOGRAPHIC_DATA]. Menú 3 pasos + servicio de agua. Facturar en cta cte al hote…"
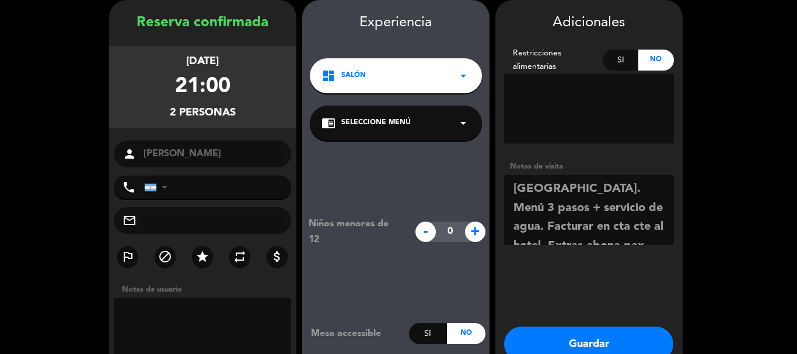
scroll to position [8, 0]
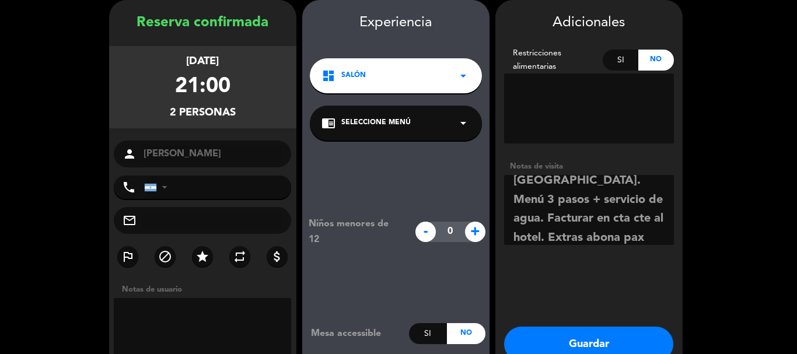
type textarea "[GEOGRAPHIC_DATA]. Menú 3 pasos + servicio de agua. Facturar en cta cte al hote…"
click at [572, 341] on button "Guardar" at bounding box center [588, 344] width 169 height 35
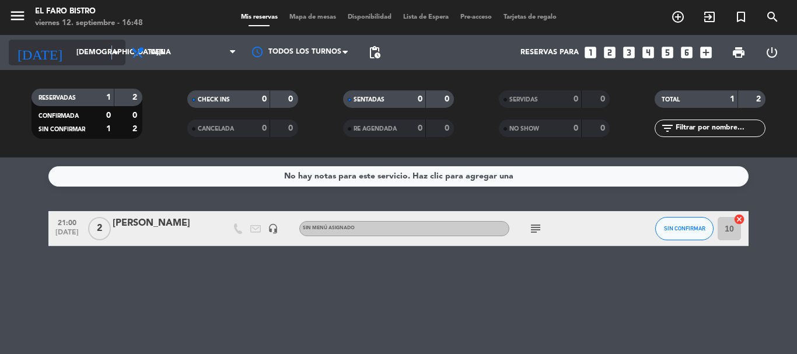
click at [112, 54] on icon "arrow_drop_down" at bounding box center [115, 52] width 14 height 14
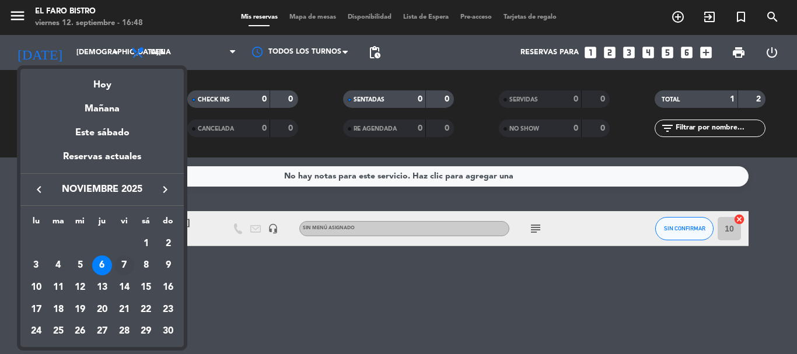
click at [122, 264] on div "7" at bounding box center [124, 265] width 20 height 20
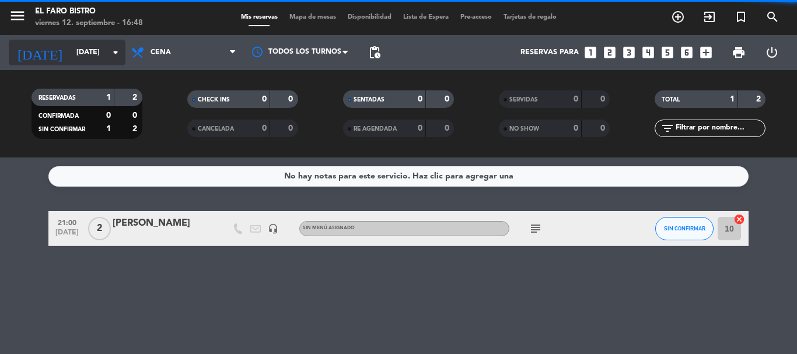
click at [98, 55] on input "[DATE]" at bounding box center [120, 53] width 99 height 20
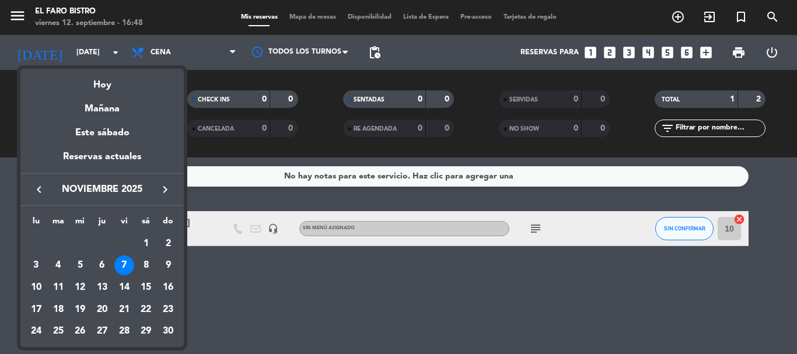
click at [143, 265] on div "8" at bounding box center [146, 265] width 20 height 20
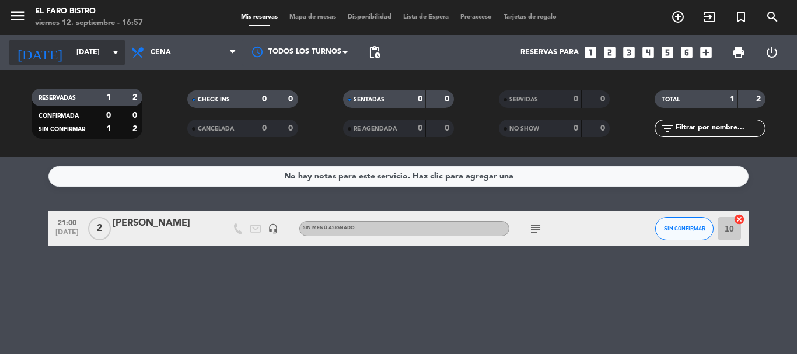
click at [79, 49] on input "[DATE]" at bounding box center [120, 53] width 99 height 20
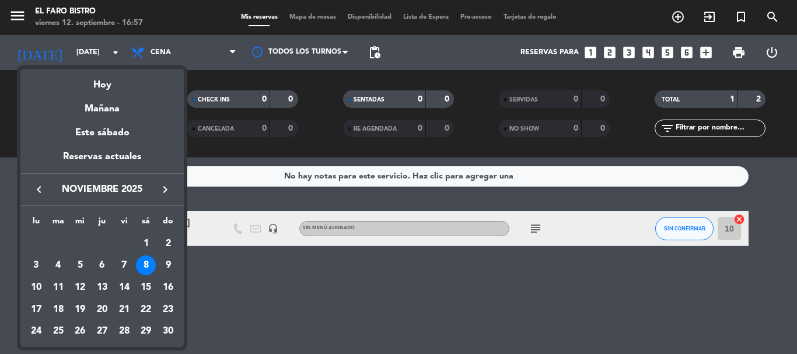
click at [41, 190] on icon "keyboard_arrow_left" at bounding box center [39, 190] width 14 height 14
click at [129, 281] on div "12" at bounding box center [124, 288] width 20 height 20
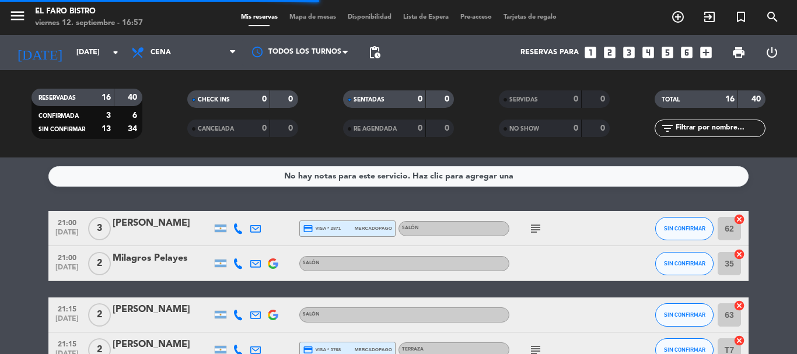
click at [173, 55] on span "Cena" at bounding box center [183, 53] width 117 height 26
click at [174, 154] on div "menu El Faro Bistro viernes 12. septiembre - 16:58 Mis reservas Mapa de mesas D…" at bounding box center [398, 78] width 797 height 157
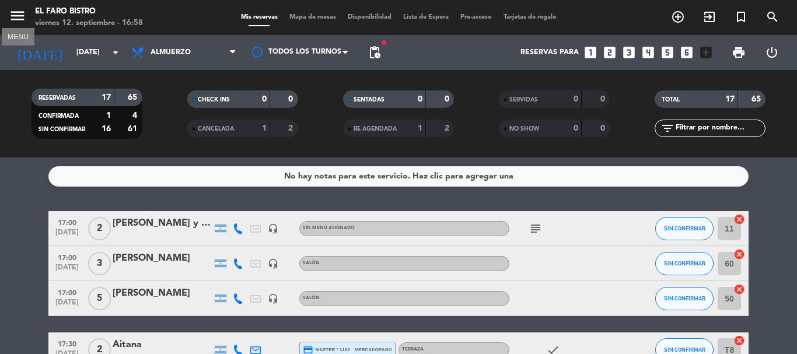
click at [13, 16] on icon "menu" at bounding box center [17, 15] width 17 height 17
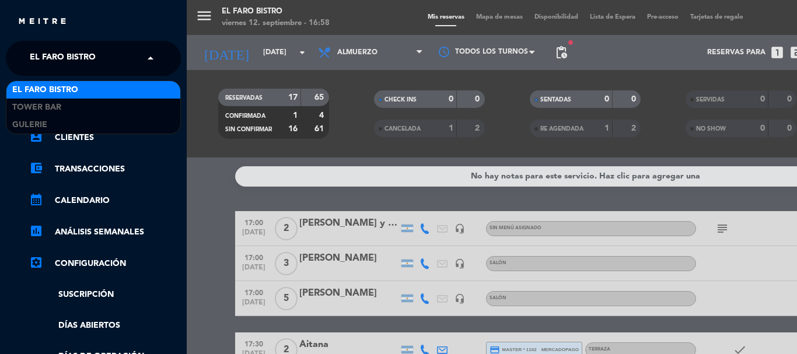
click at [114, 58] on input "text" at bounding box center [94, 59] width 142 height 26
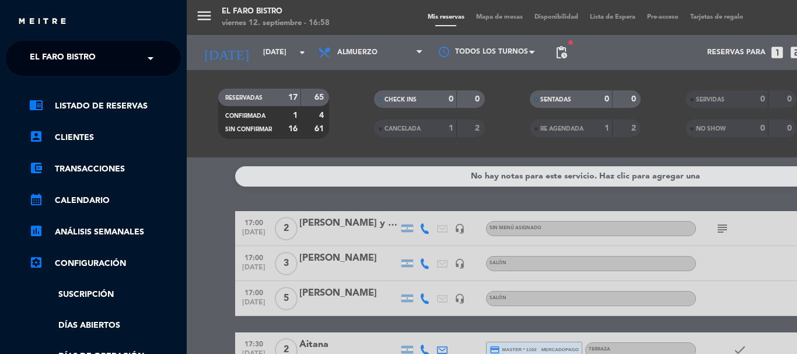
click at [220, 196] on div "menu El Faro Bistro viernes 12. septiembre - 16:58 Mis reservas Mapa de mesas D…" at bounding box center [585, 177] width 797 height 354
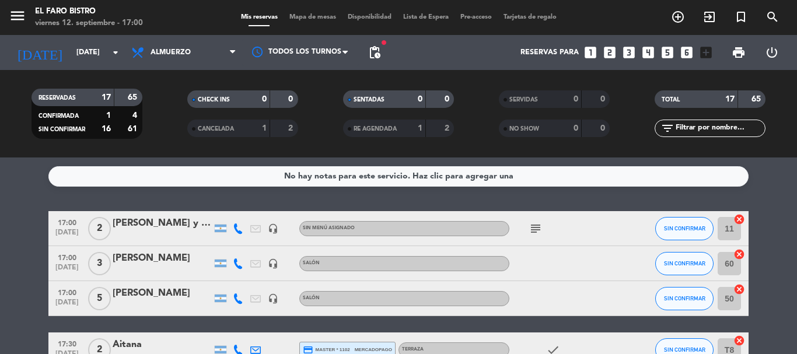
scroll to position [58, 0]
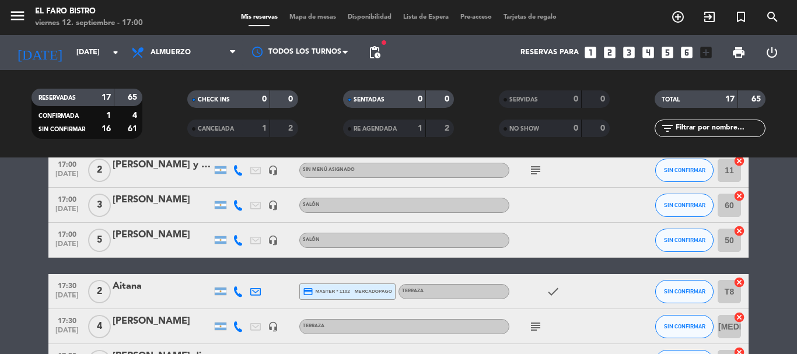
click at [536, 175] on icon "subject" at bounding box center [535, 170] width 14 height 14
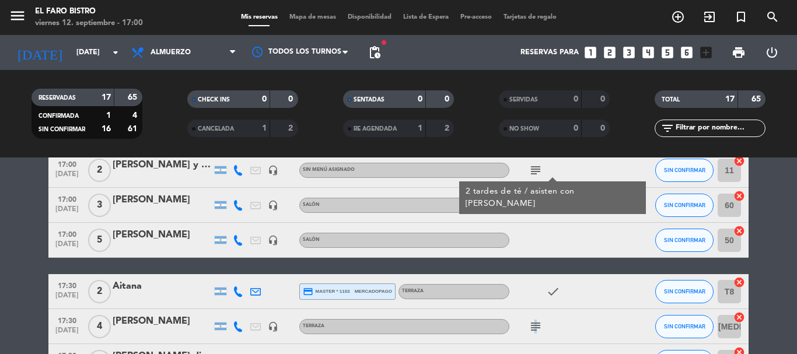
click at [534, 325] on icon "subject" at bounding box center [535, 327] width 14 height 14
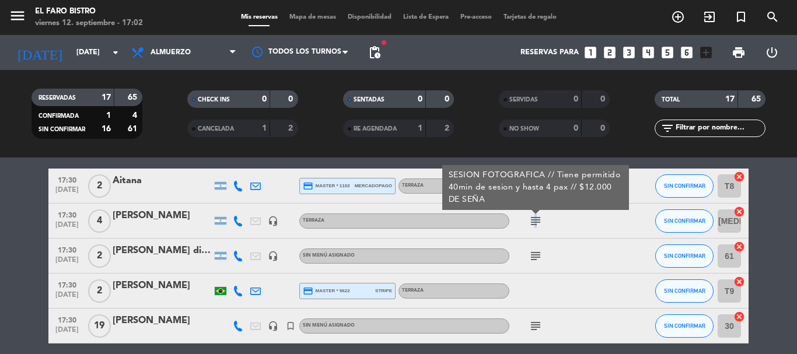
scroll to position [117, 0]
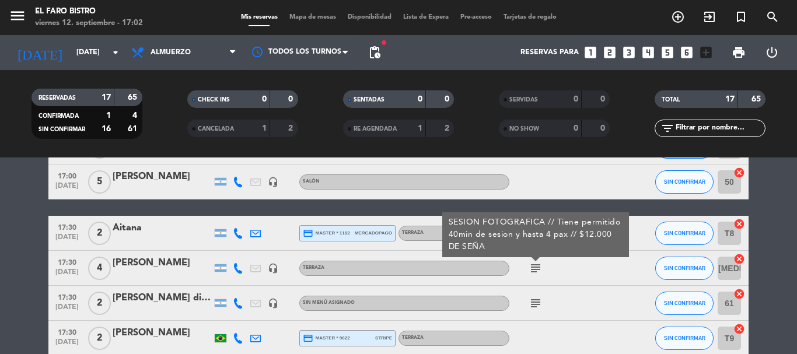
click at [535, 309] on icon "subject" at bounding box center [535, 303] width 14 height 14
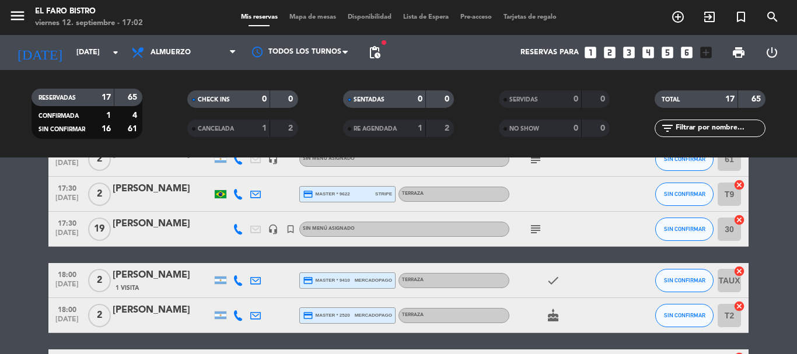
scroll to position [233, 0]
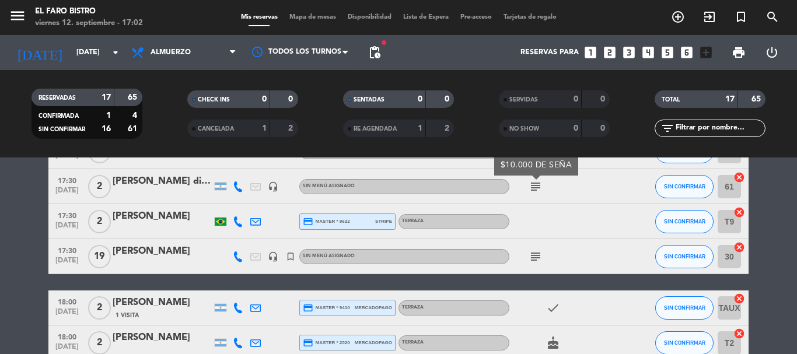
click at [531, 255] on icon "subject" at bounding box center [535, 257] width 14 height 14
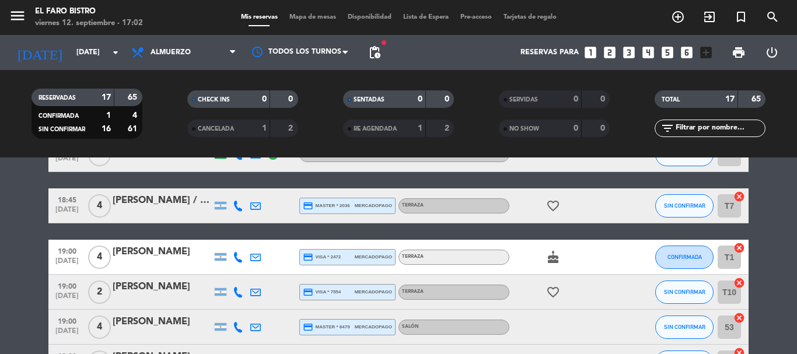
scroll to position [417, 0]
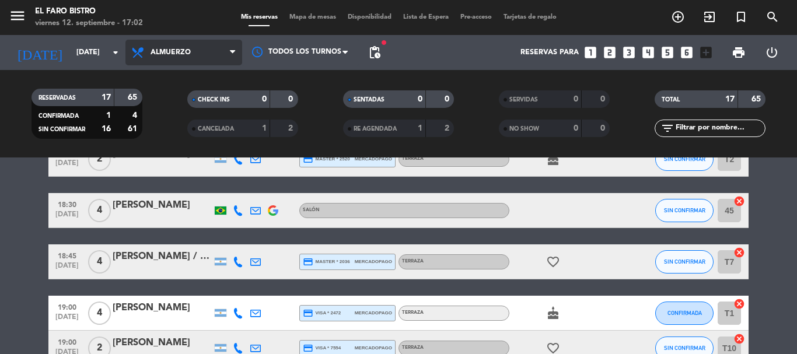
click at [166, 50] on span "Almuerzo" at bounding box center [170, 52] width 40 height 8
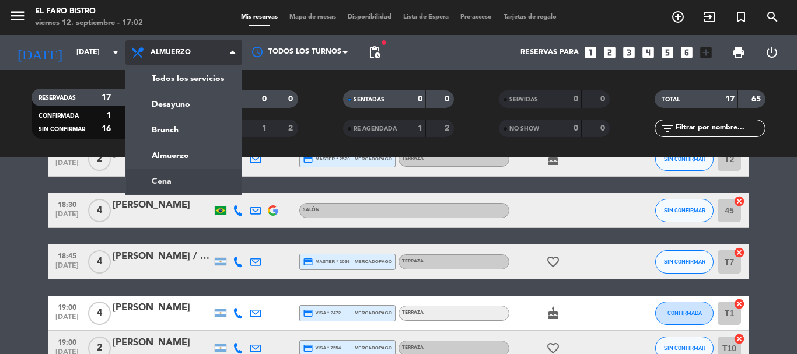
click at [181, 183] on ng-component "menu El Faro Bistro viernes 12. septiembre - 17:02 Mis reservas Mapa de mesas D…" at bounding box center [398, 177] width 797 height 354
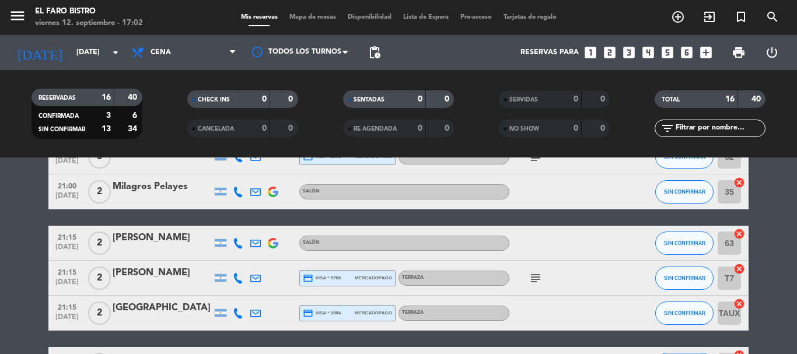
scroll to position [67, 0]
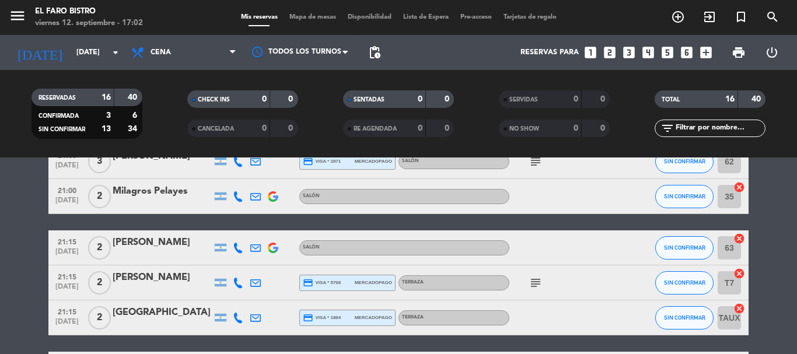
click at [537, 287] on icon "subject" at bounding box center [535, 283] width 14 height 14
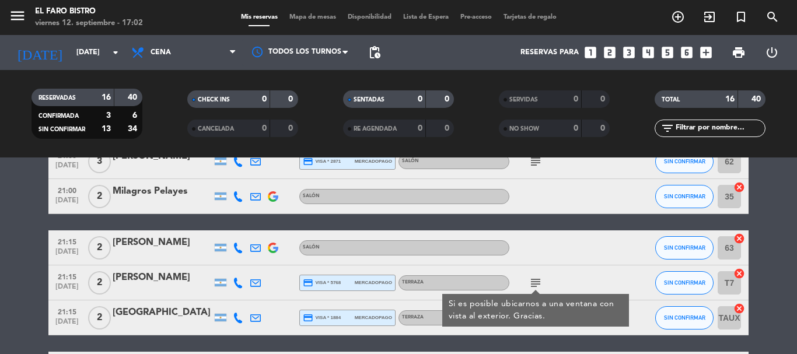
scroll to position [0, 0]
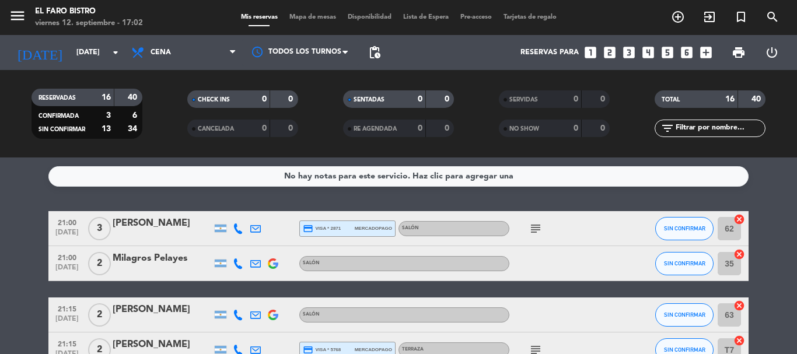
click at [535, 232] on icon "subject" at bounding box center [535, 229] width 14 height 14
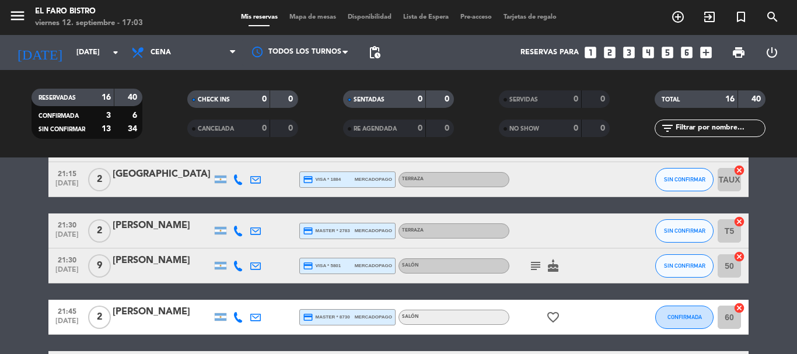
scroll to position [233, 0]
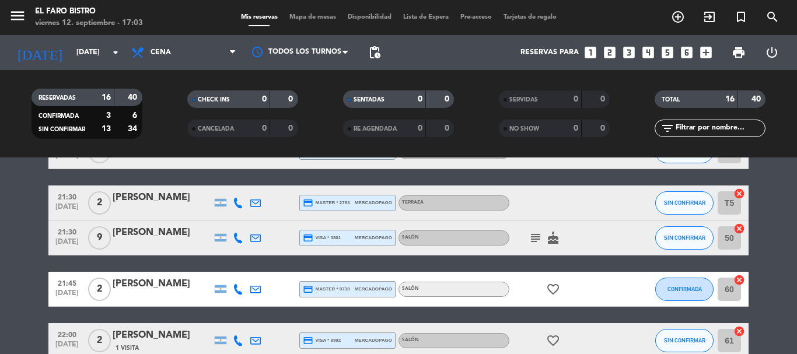
click at [535, 239] on icon "subject" at bounding box center [535, 238] width 14 height 14
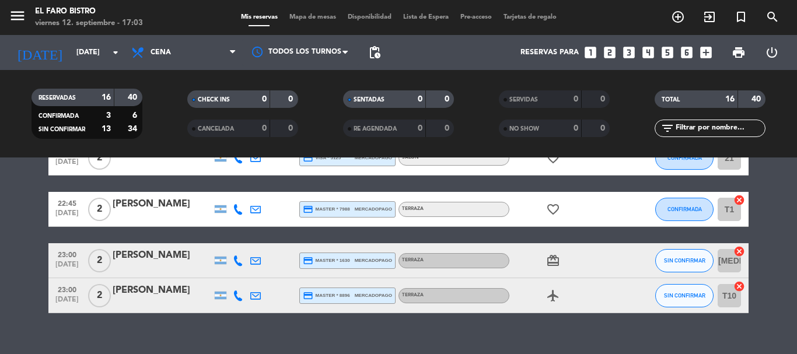
scroll to position [573, 0]
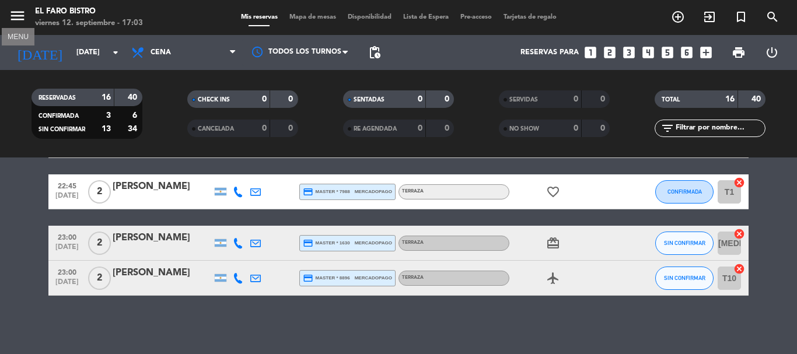
click at [18, 17] on icon "menu" at bounding box center [17, 15] width 17 height 17
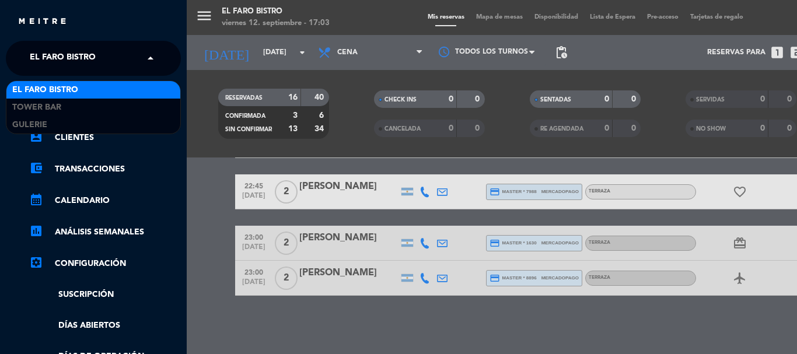
click at [54, 61] on span "El Faro Bistro" at bounding box center [63, 58] width 66 height 24
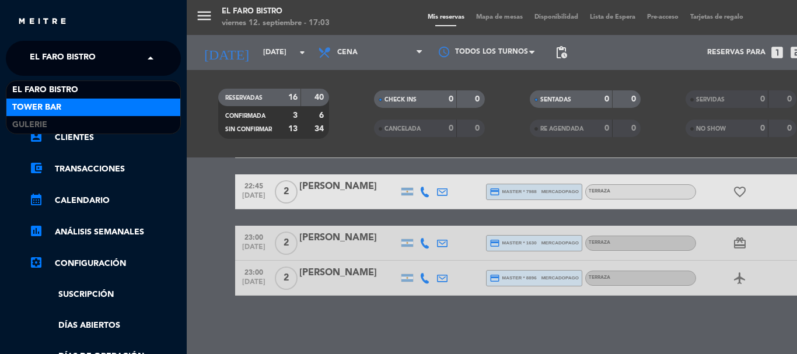
click at [55, 109] on span "Tower Bar" at bounding box center [36, 107] width 49 height 13
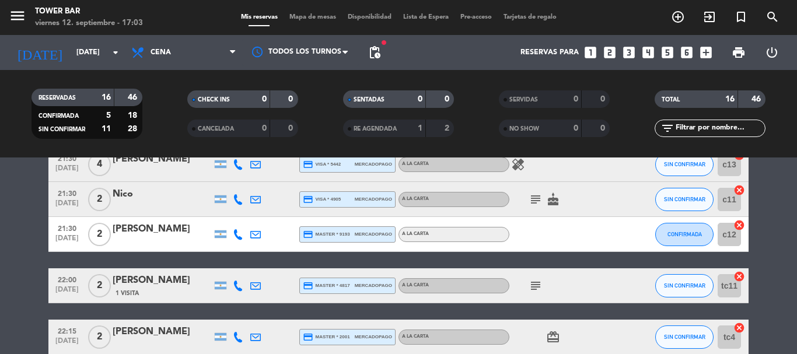
scroll to position [457, 0]
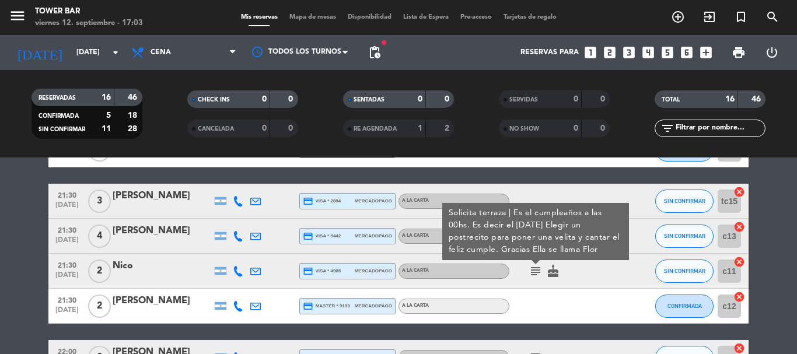
click at [535, 270] on icon "subject" at bounding box center [535, 271] width 14 height 14
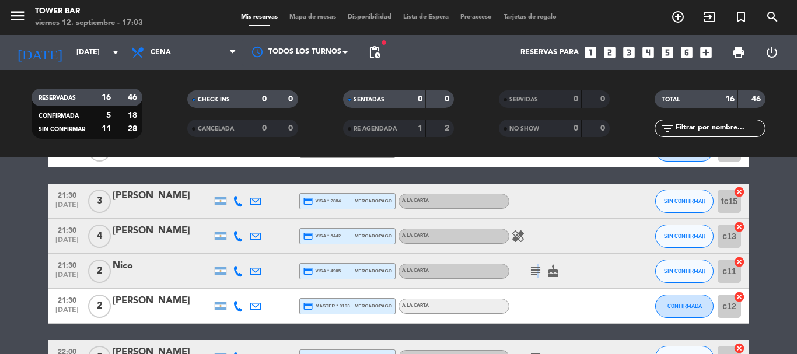
click at [537, 270] on icon "subject" at bounding box center [535, 271] width 14 height 14
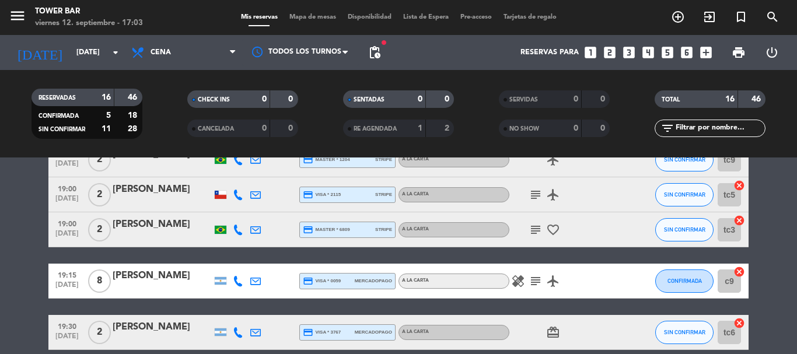
scroll to position [48, 0]
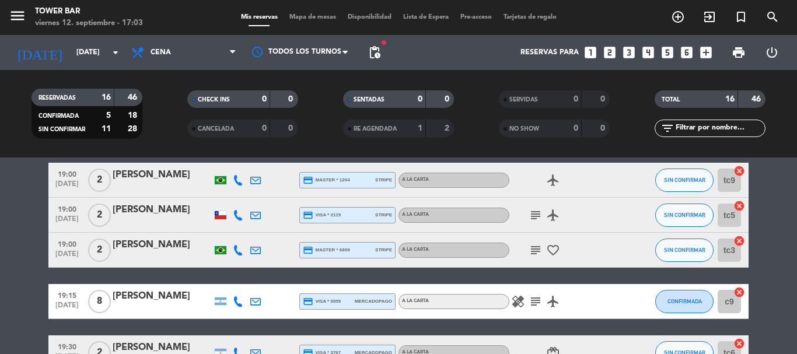
click at [536, 219] on icon "subject" at bounding box center [535, 215] width 14 height 14
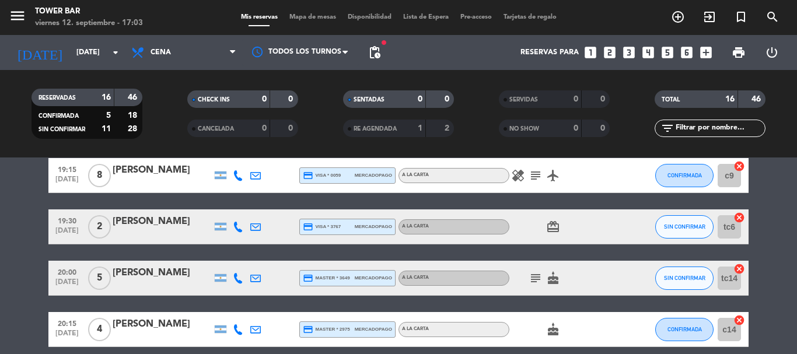
scroll to position [175, 0]
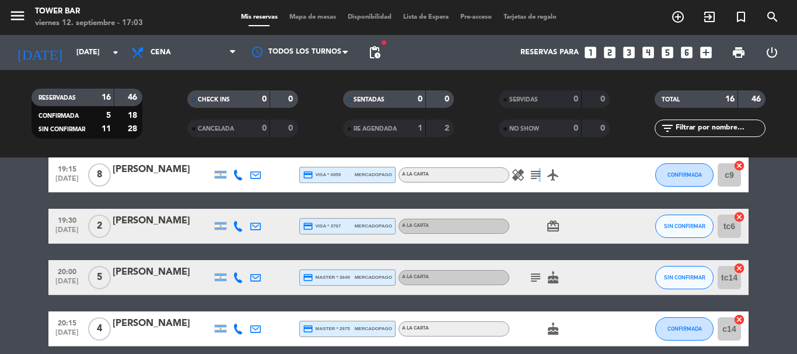
click at [535, 173] on icon "subject" at bounding box center [535, 175] width 14 height 14
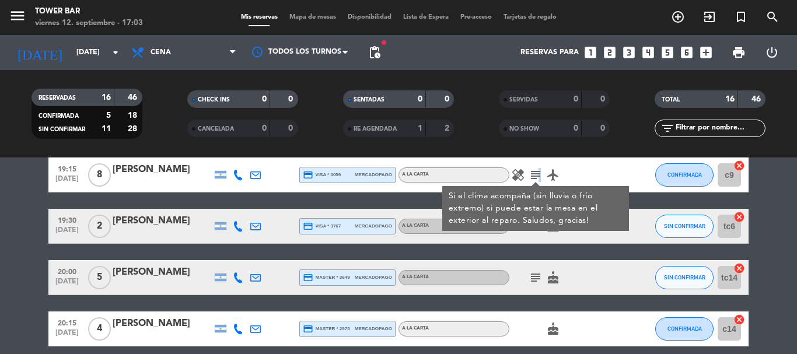
scroll to position [117, 0]
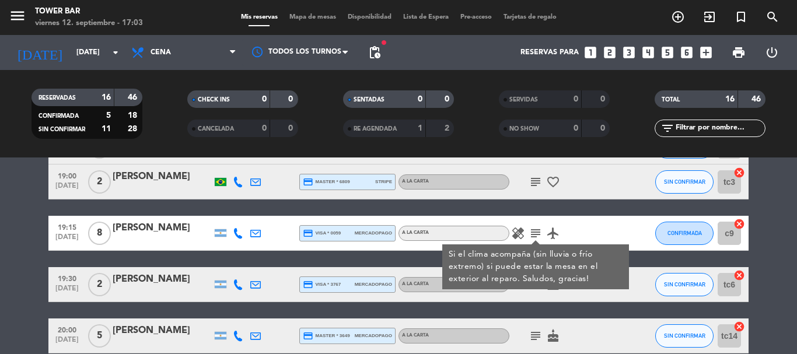
click at [537, 182] on icon "subject" at bounding box center [535, 182] width 14 height 14
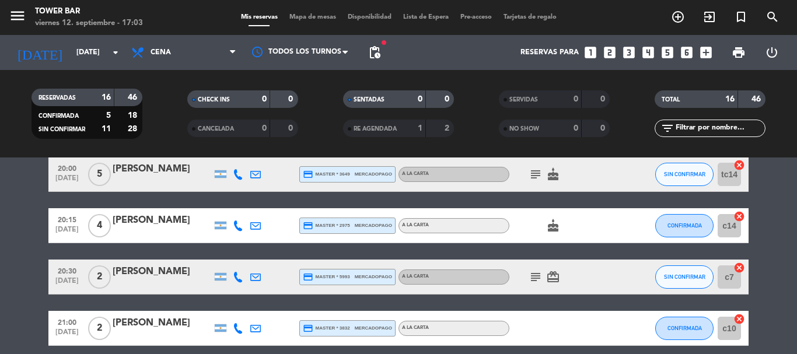
scroll to position [292, 0]
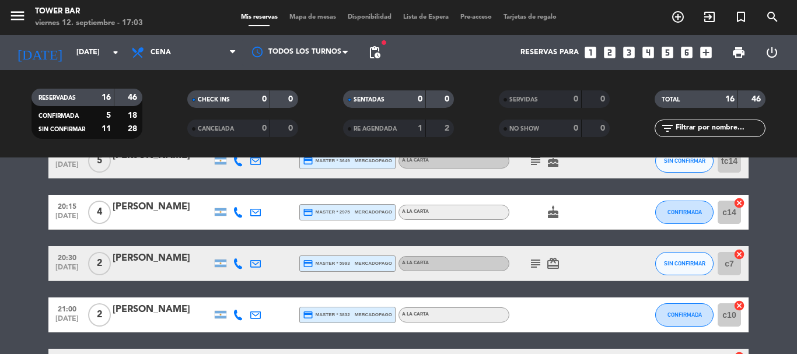
click at [536, 267] on icon "subject" at bounding box center [535, 264] width 14 height 14
click at [535, 261] on icon "subject" at bounding box center [535, 264] width 14 height 14
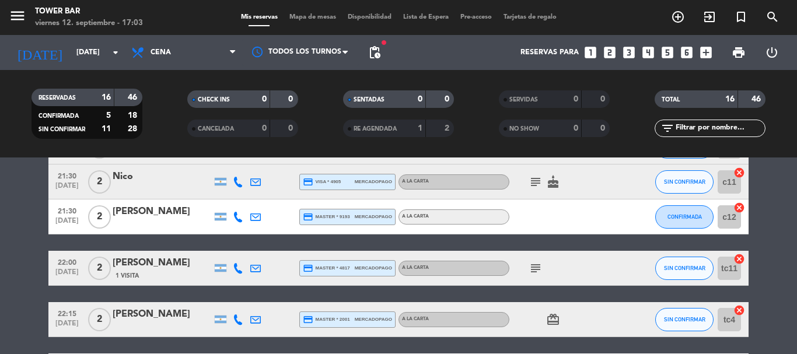
scroll to position [525, 0]
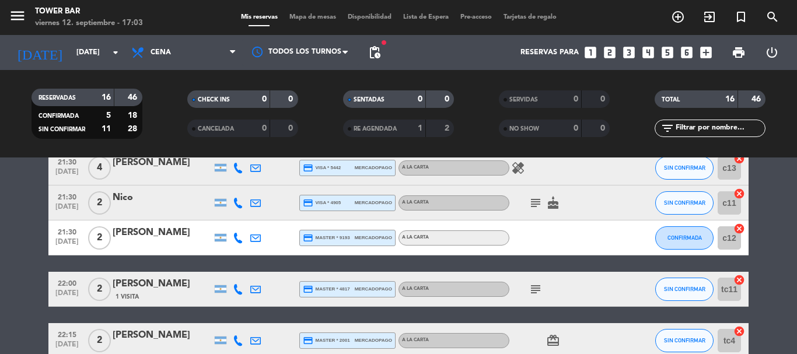
click at [535, 205] on icon "subject" at bounding box center [535, 203] width 14 height 14
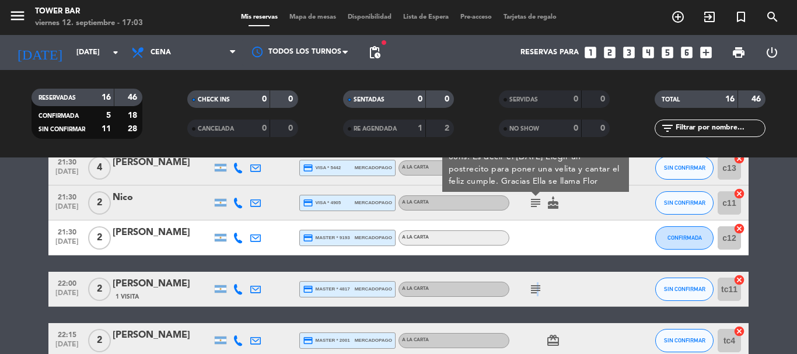
click at [535, 290] on icon "subject" at bounding box center [535, 289] width 14 height 14
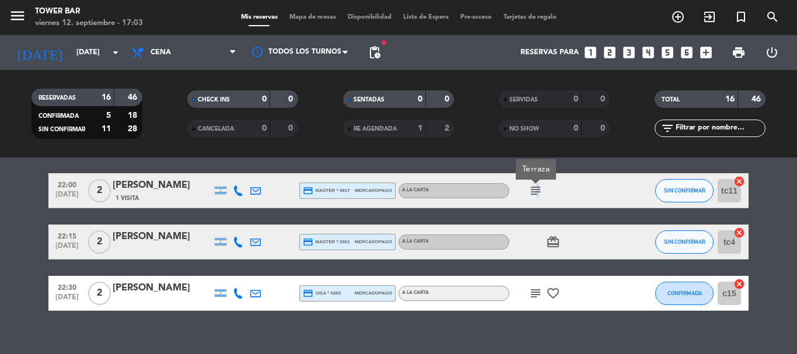
scroll to position [639, 0]
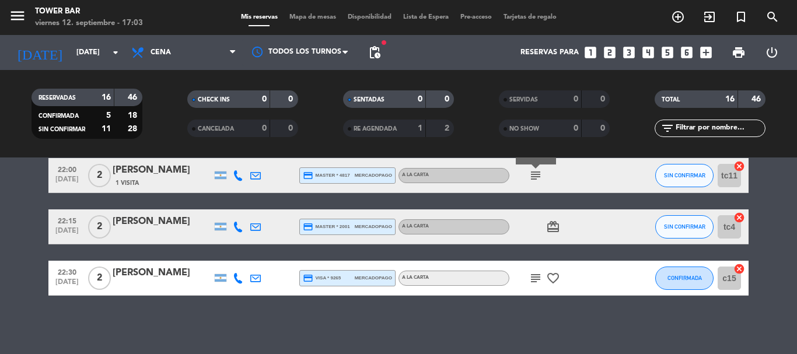
click at [535, 283] on icon "subject" at bounding box center [535, 278] width 14 height 14
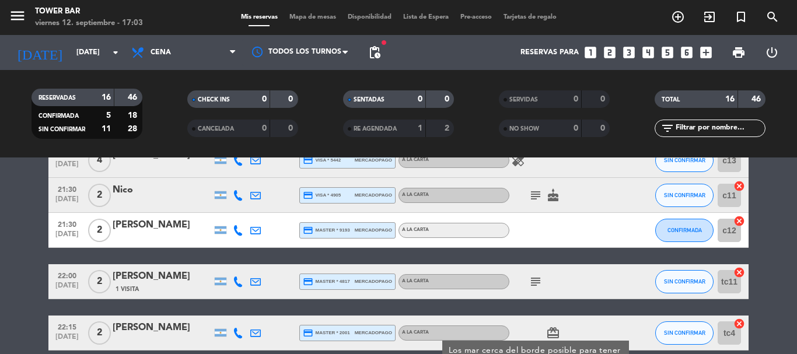
scroll to position [522, 0]
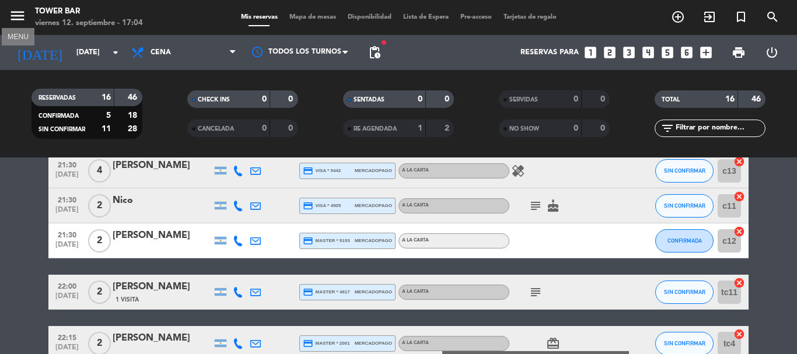
click at [17, 19] on icon "menu" at bounding box center [17, 15] width 17 height 17
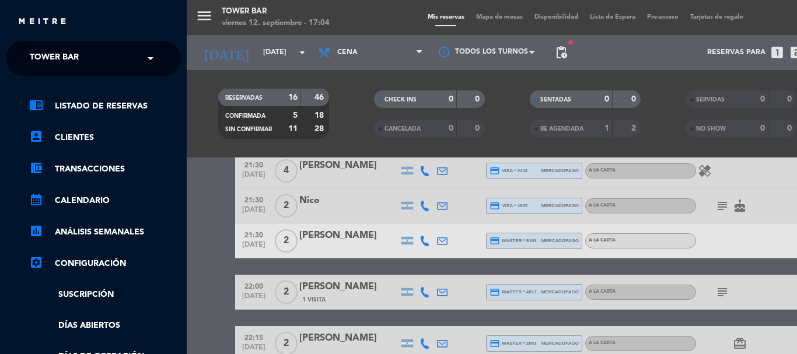
click at [117, 59] on input "text" at bounding box center [94, 59] width 142 height 26
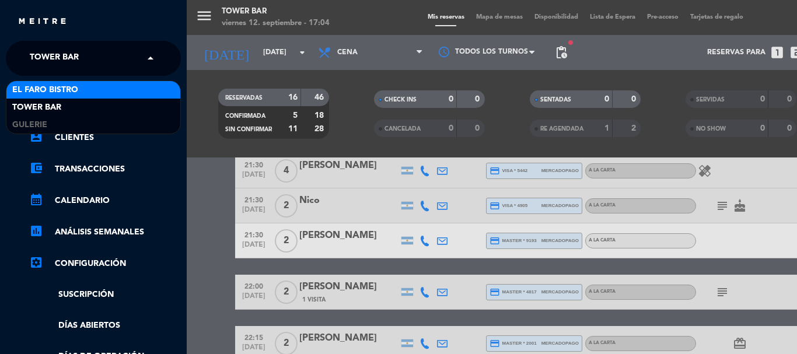
click at [107, 86] on div "El Faro Bistro" at bounding box center [93, 89] width 174 height 17
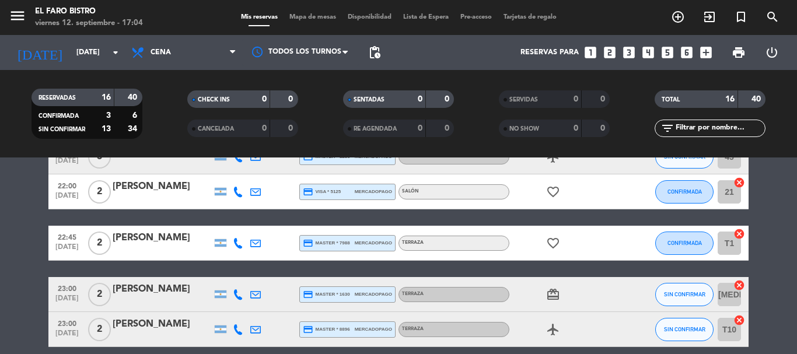
click at [191, 48] on span "Cena" at bounding box center [183, 53] width 117 height 26
click at [189, 96] on div "menu El Faro Bistro viernes 12. septiembre - 17:04 Mis reservas Mapa de mesas D…" at bounding box center [398, 78] width 797 height 157
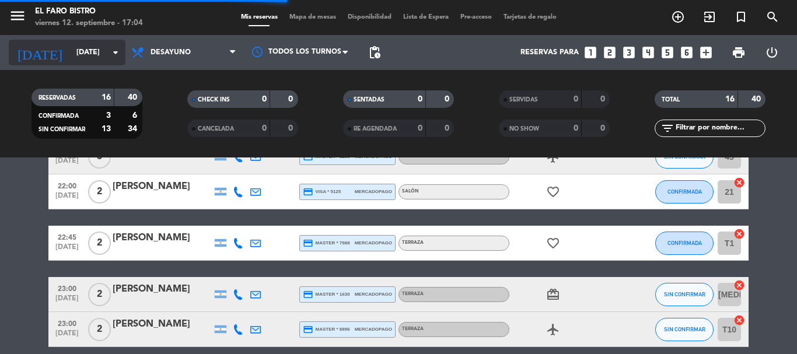
click at [77, 50] on input "[DATE]" at bounding box center [120, 53] width 99 height 20
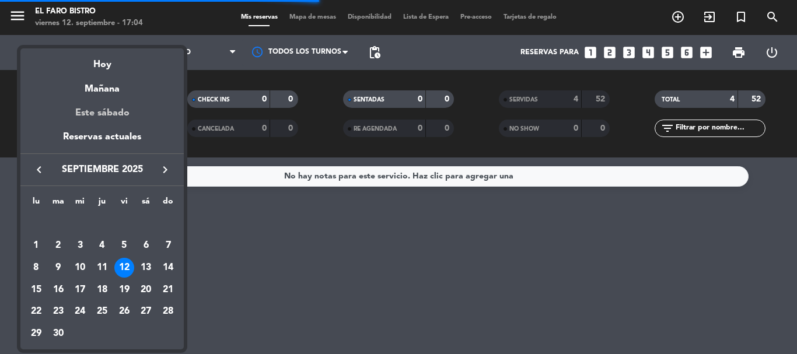
scroll to position [0, 0]
click at [146, 266] on div "13" at bounding box center [146, 268] width 20 height 20
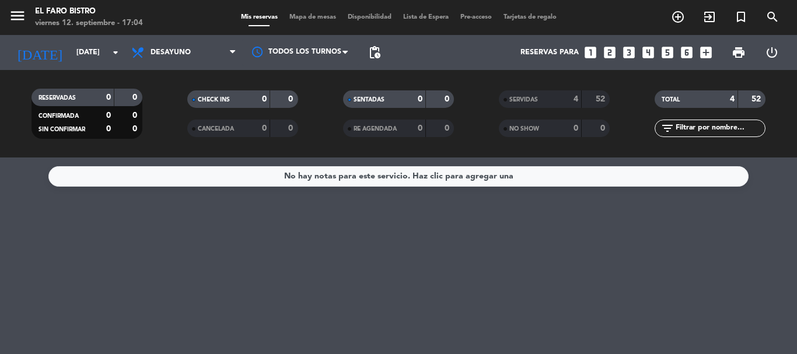
type input "[DATE]"
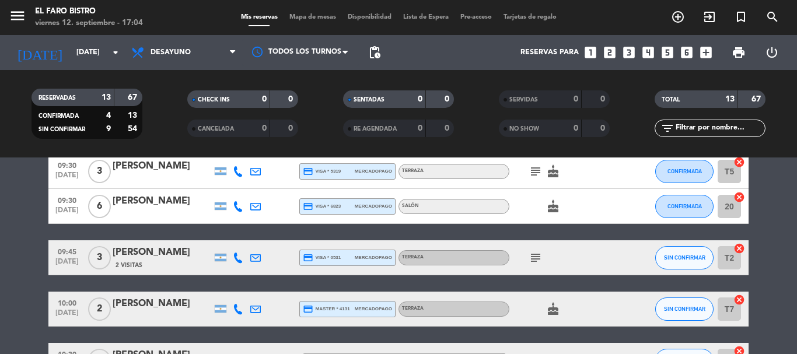
scroll to position [175, 0]
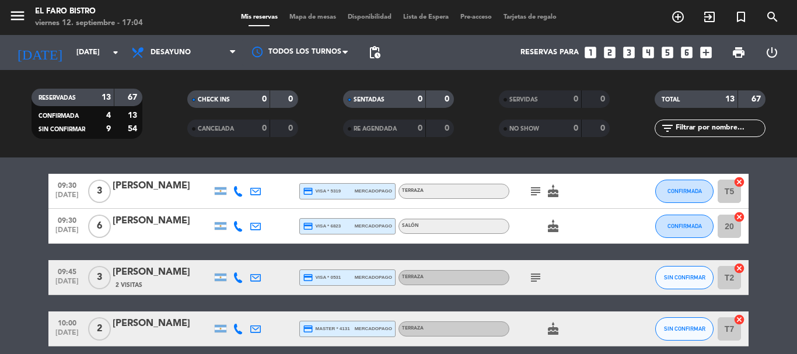
click at [539, 193] on icon "subject" at bounding box center [535, 191] width 14 height 14
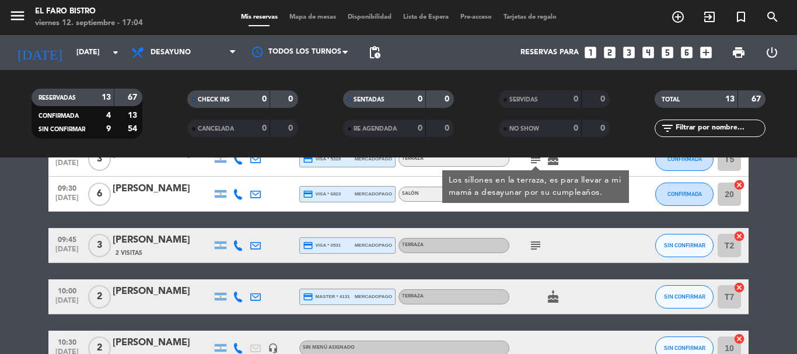
scroll to position [233, 0]
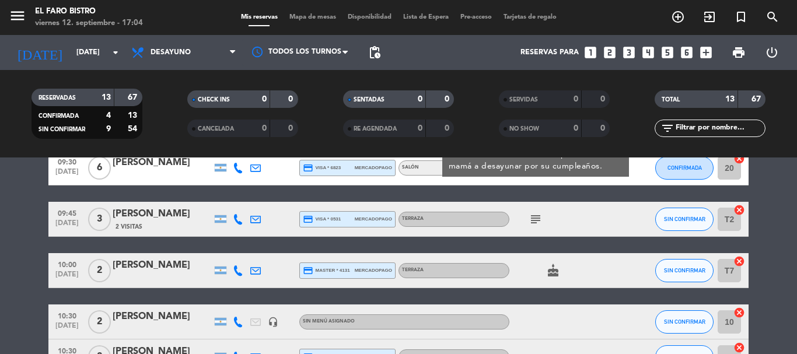
click at [537, 221] on icon "subject" at bounding box center [535, 219] width 14 height 14
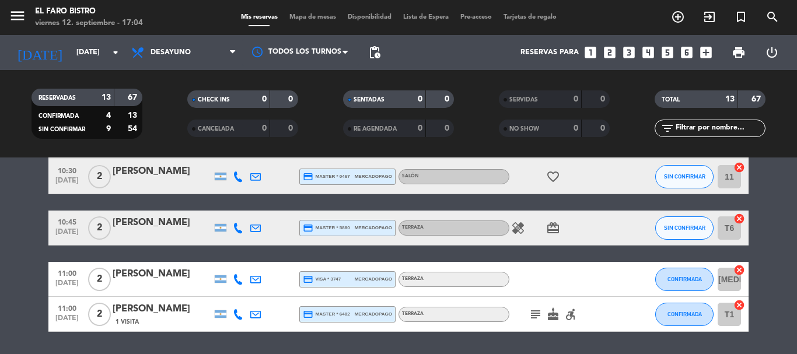
scroll to position [485, 0]
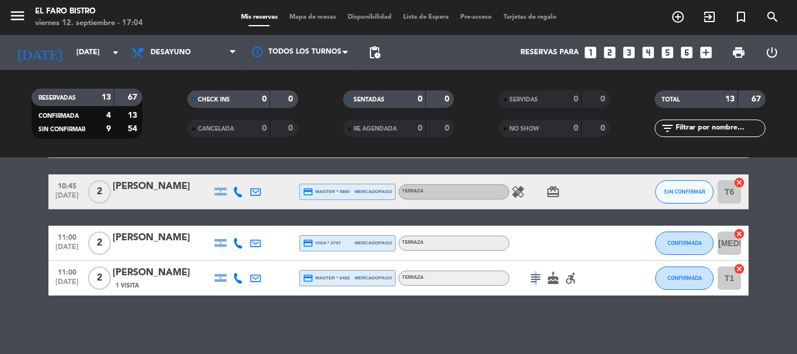
click at [534, 279] on icon "subject" at bounding box center [535, 278] width 14 height 14
